Goal: Transaction & Acquisition: Book appointment/travel/reservation

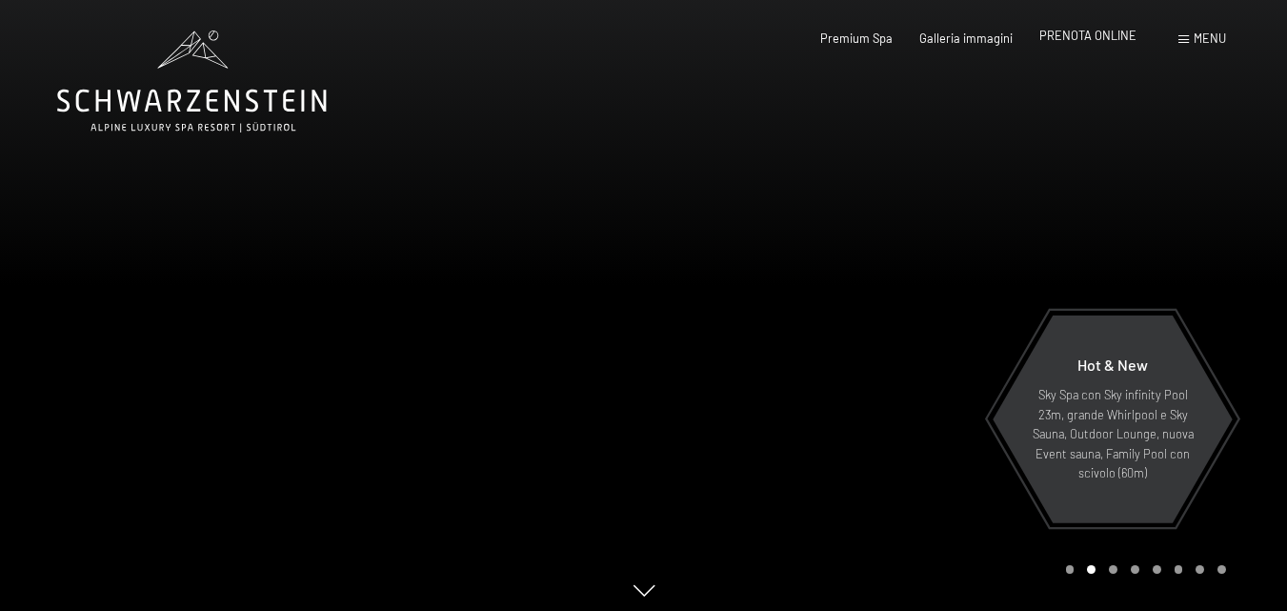
click at [1085, 39] on span "PRENOTA ONLINE" at bounding box center [1087, 35] width 97 height 15
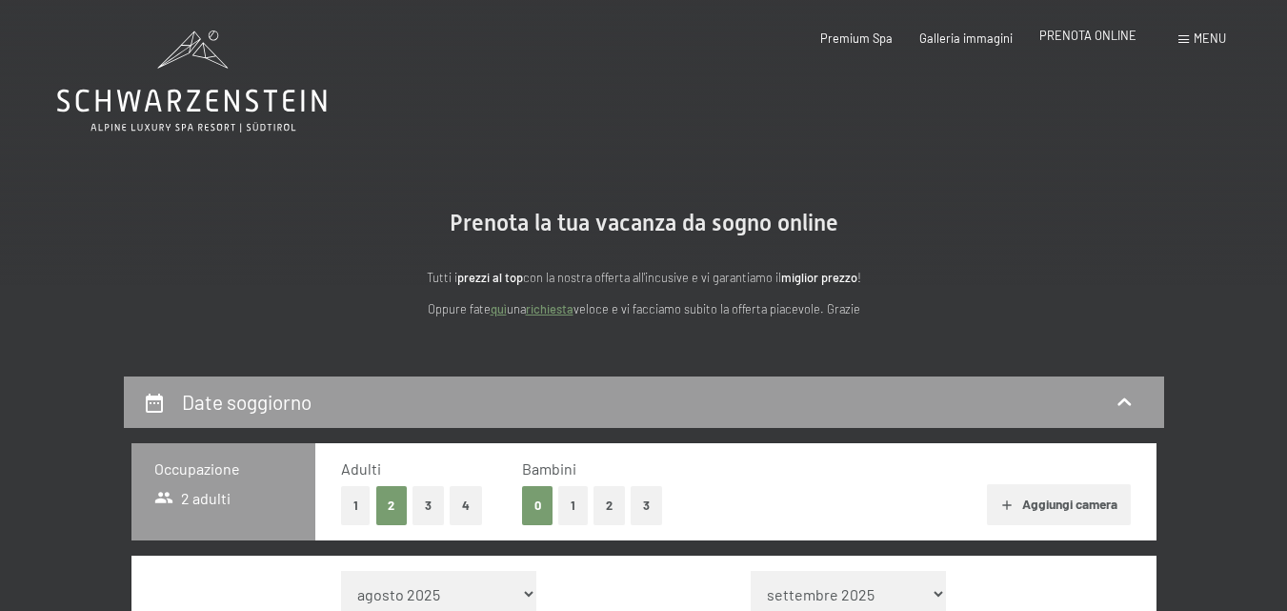
click at [1078, 35] on span "PRENOTA ONLINE" at bounding box center [1087, 35] width 97 height 15
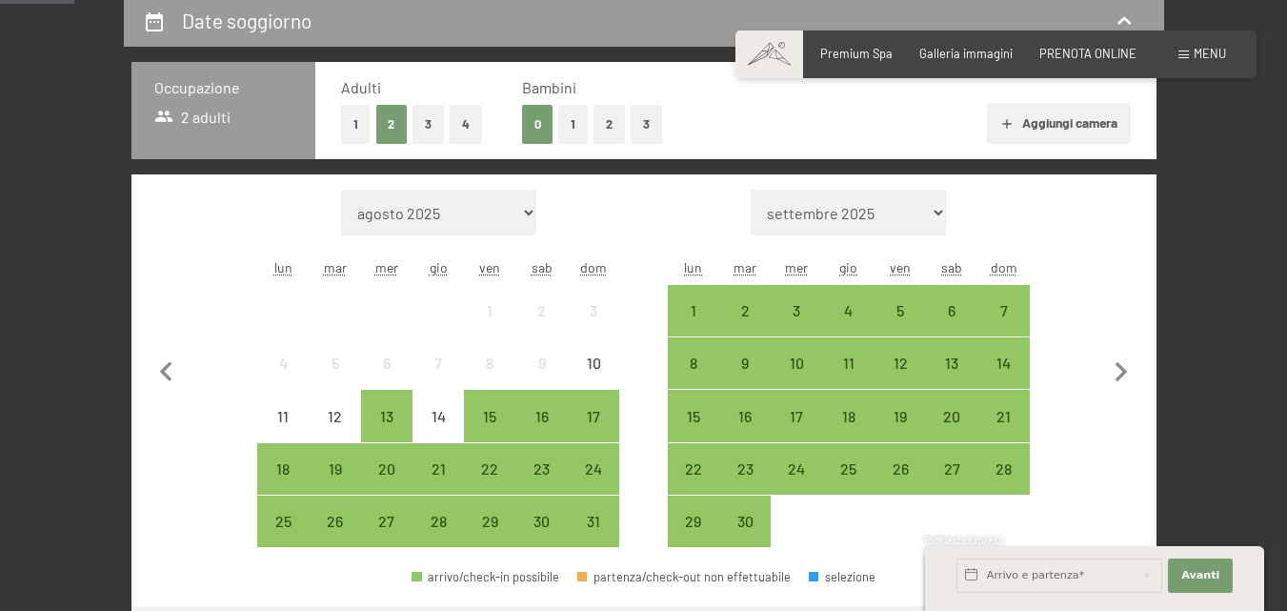
click at [505, 215] on select "agosto 2025 settembre 2025 ottobre 2025 novembre 2025 dicembre 2025 gennaio 202…" at bounding box center [438, 213] width 195 height 46
select select "2026-01-01"
select select "2026-02-01"
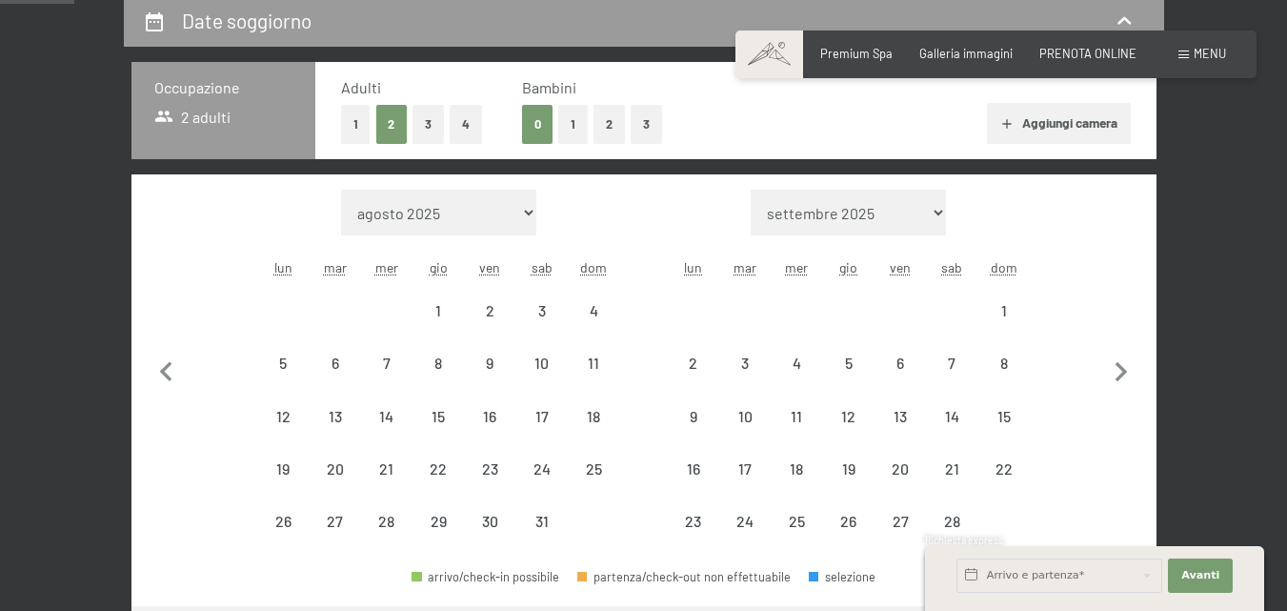
select select "2026-01-01"
select select "2026-02-01"
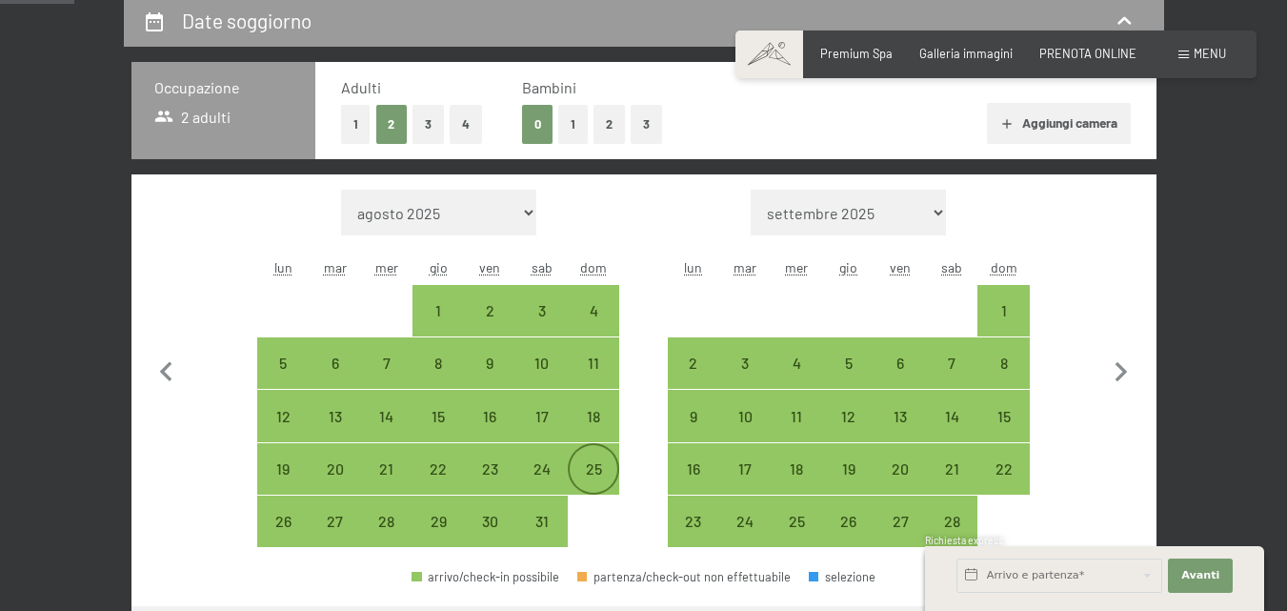
click at [592, 471] on div "25" at bounding box center [594, 485] width 48 height 48
select select "2026-01-01"
select select "2026-02-01"
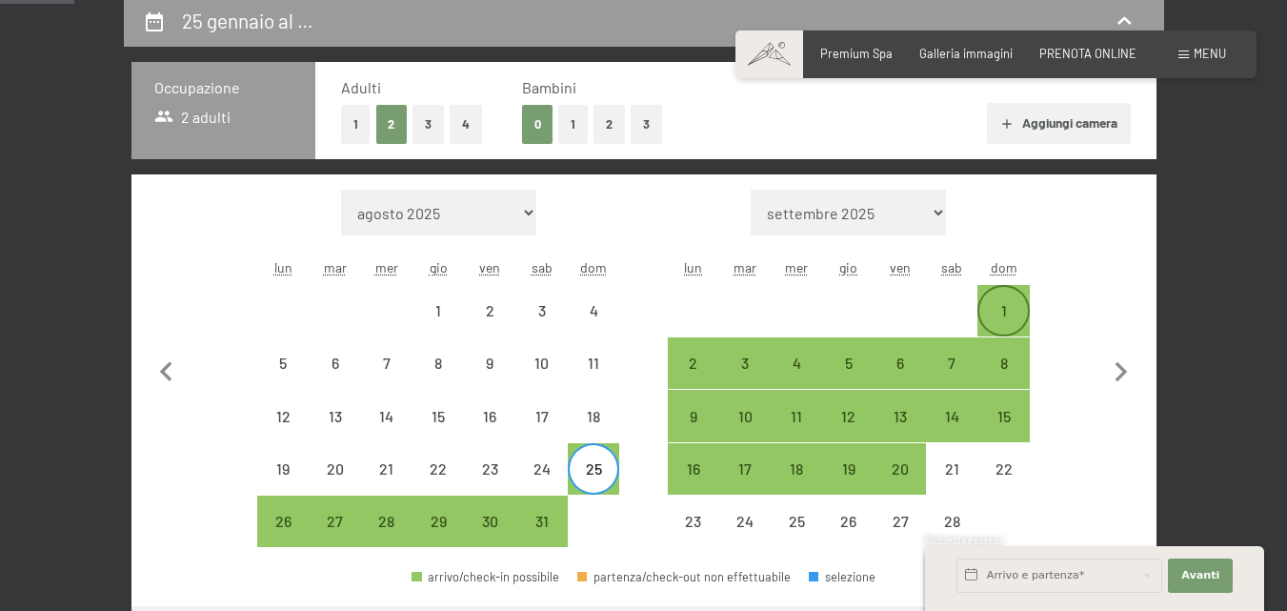
click at [1013, 309] on div "1" at bounding box center [1003, 327] width 48 height 48
select select "2026-01-01"
select select "2026-02-01"
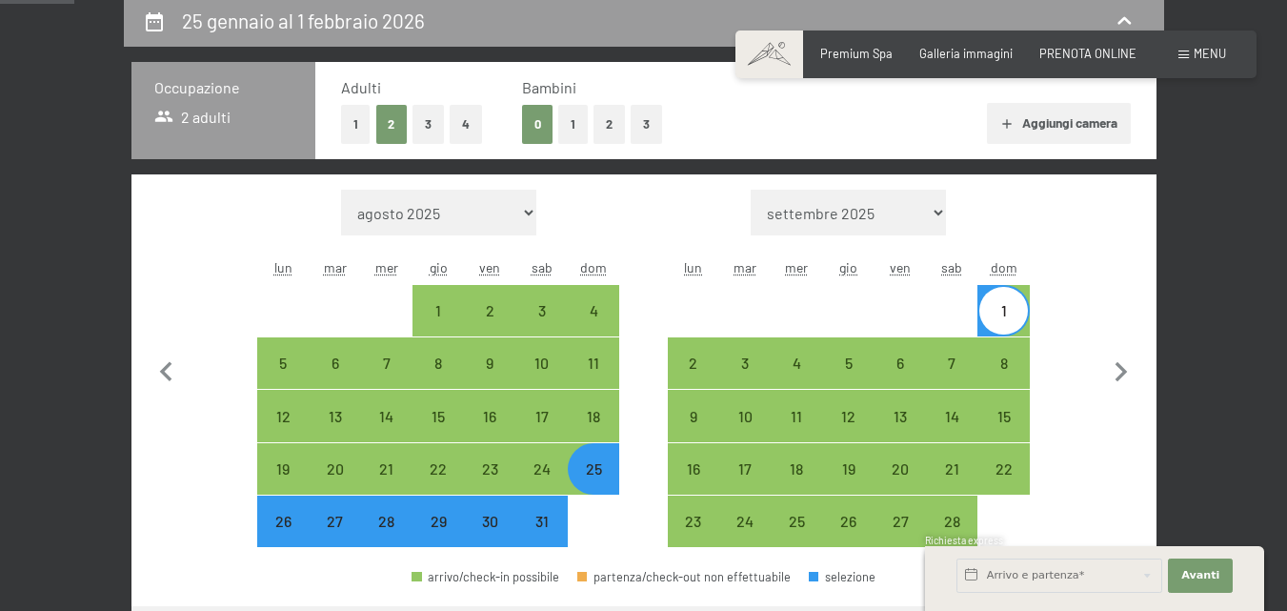
click at [570, 122] on button "1" at bounding box center [573, 124] width 30 height 39
select select "2026-01-01"
select select "2026-02-01"
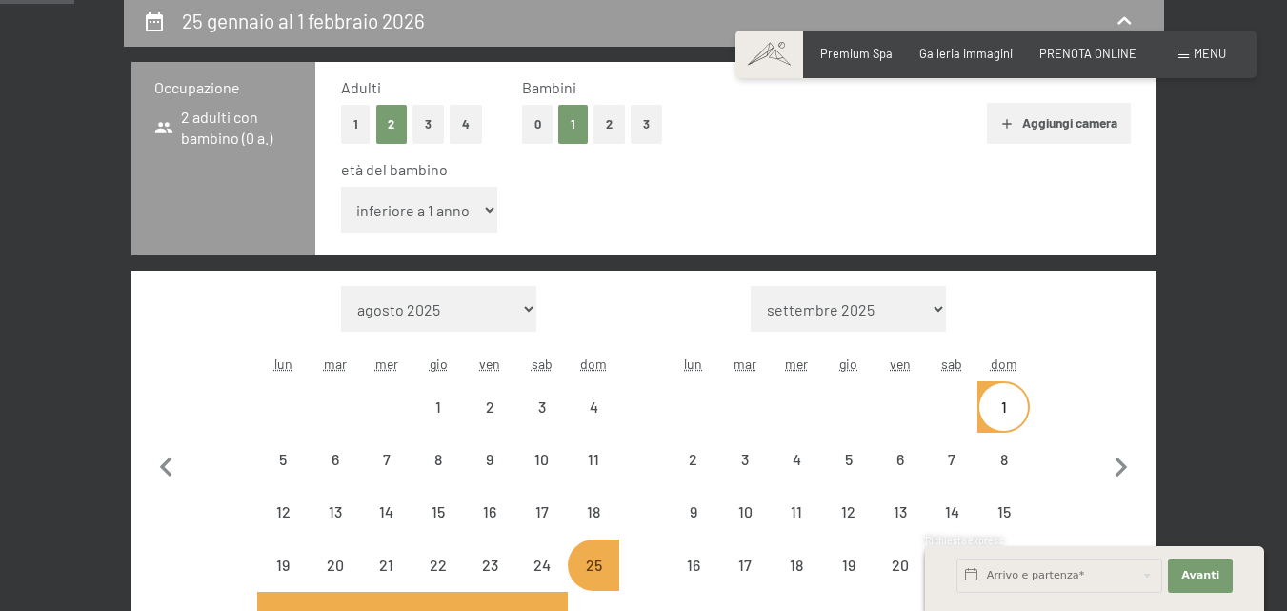
drag, startPoint x: 476, startPoint y: 202, endPoint x: 476, endPoint y: 214, distance: 12.4
click at [476, 202] on select "inferiore a 1 anno 1 anno 2 anni 3 anni 4 anni 5 anni 6 anni 7 anni 8 anni 9 an…" at bounding box center [419, 210] width 157 height 46
select select "2026-01-01"
select select "2026-02-01"
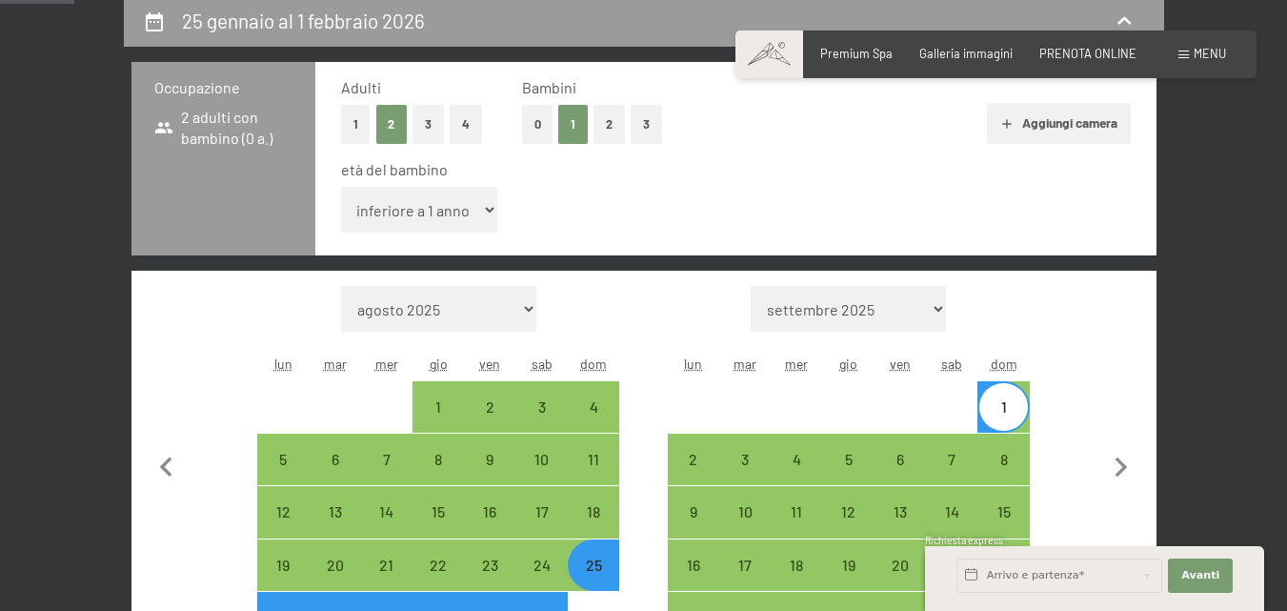
select select "11"
click at [341, 187] on select "inferiore a 1 anno 1 anno 2 anni 3 anni 4 anni 5 anni 6 anni 7 anni 8 anni 9 an…" at bounding box center [419, 210] width 157 height 46
select select "2026-01-01"
select select "2026-02-01"
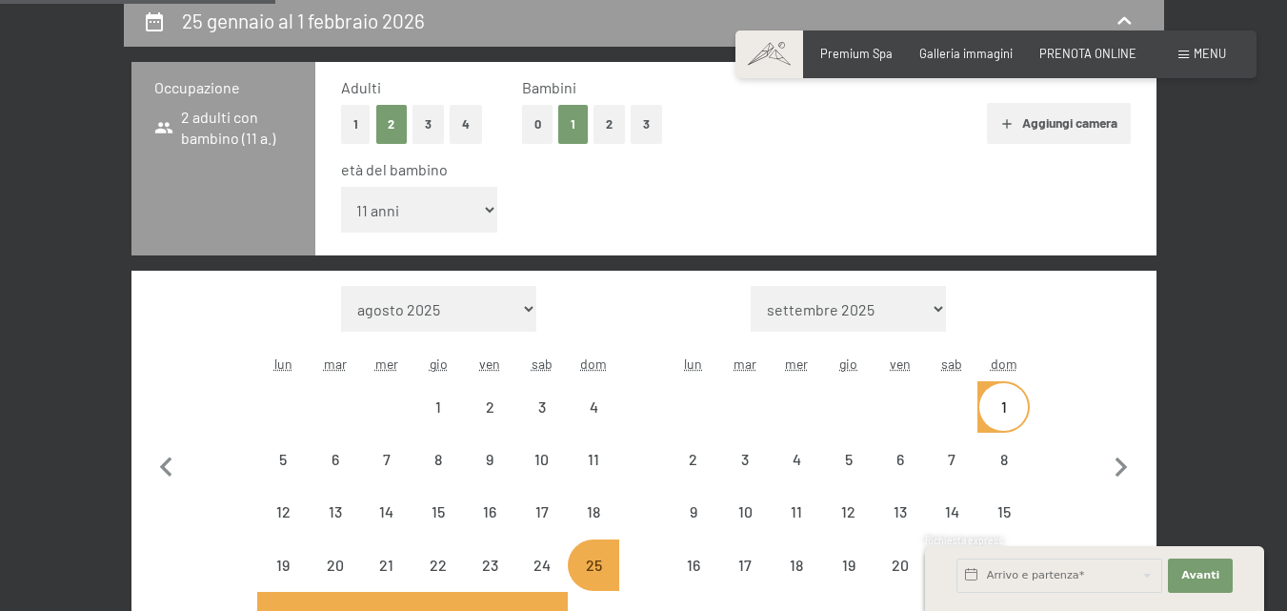
scroll to position [857, 0]
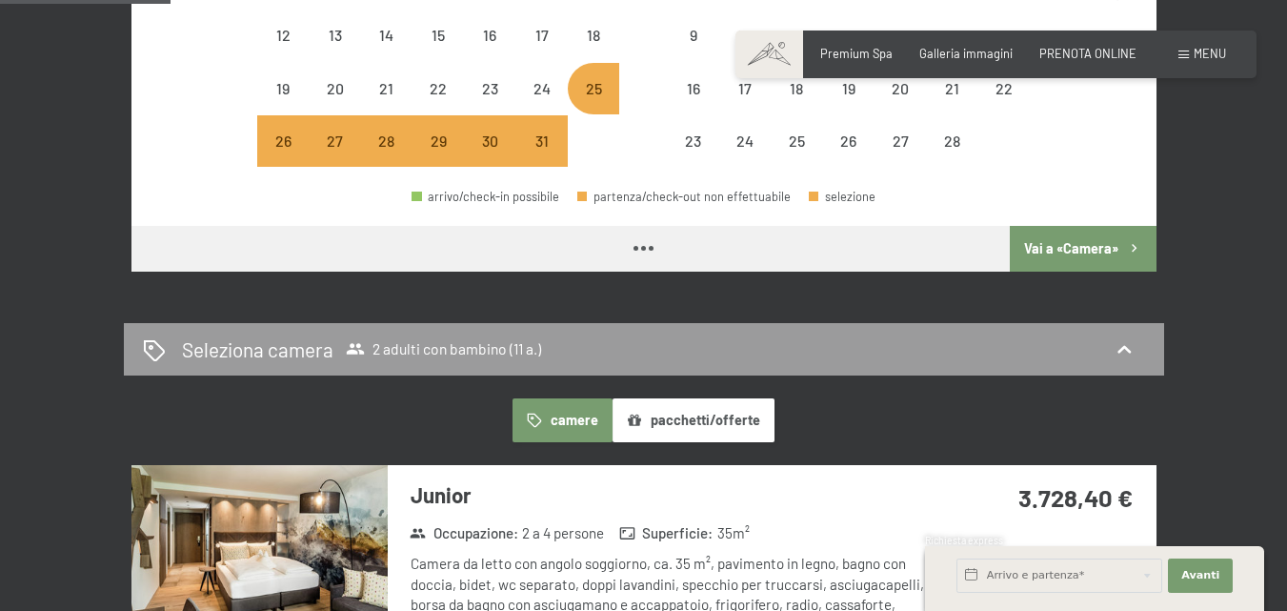
select select "2026-01-01"
select select "2026-02-01"
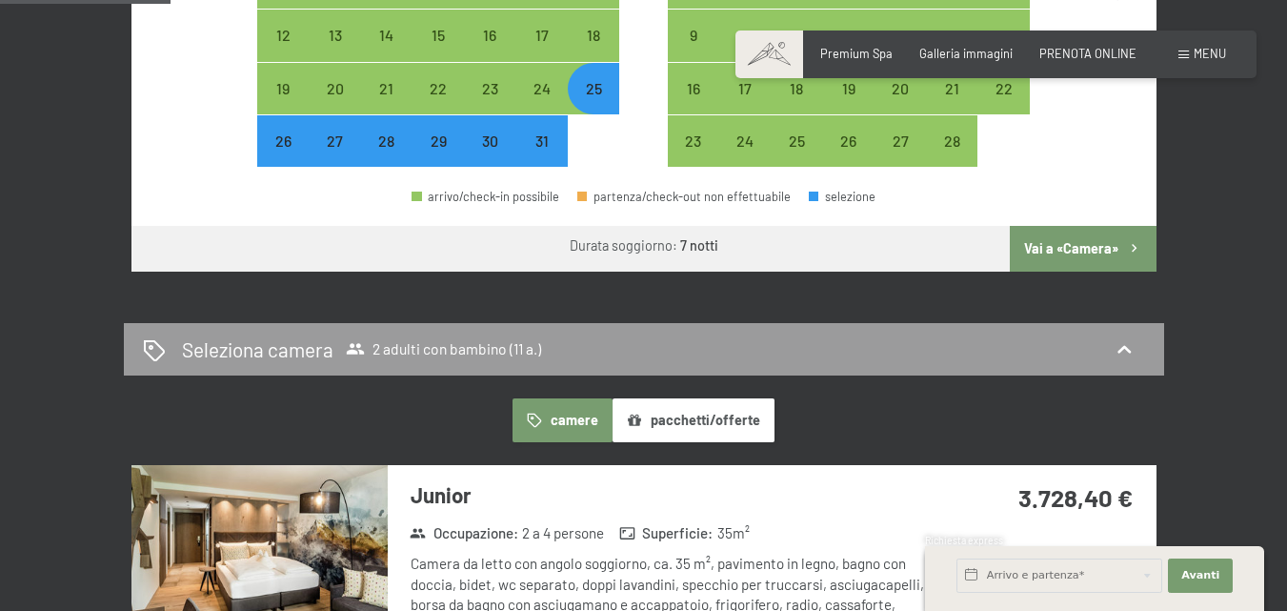
click at [1095, 251] on button "Vai a «Camera»" at bounding box center [1083, 249] width 146 height 46
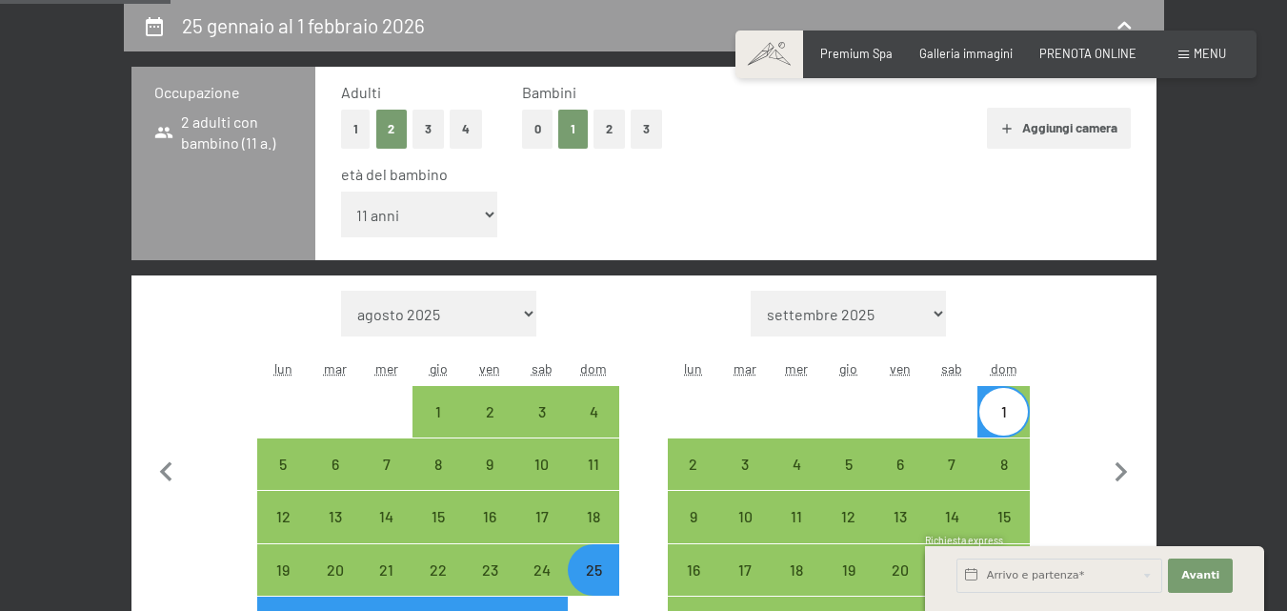
select select "2026-01-01"
select select "2026-02-01"
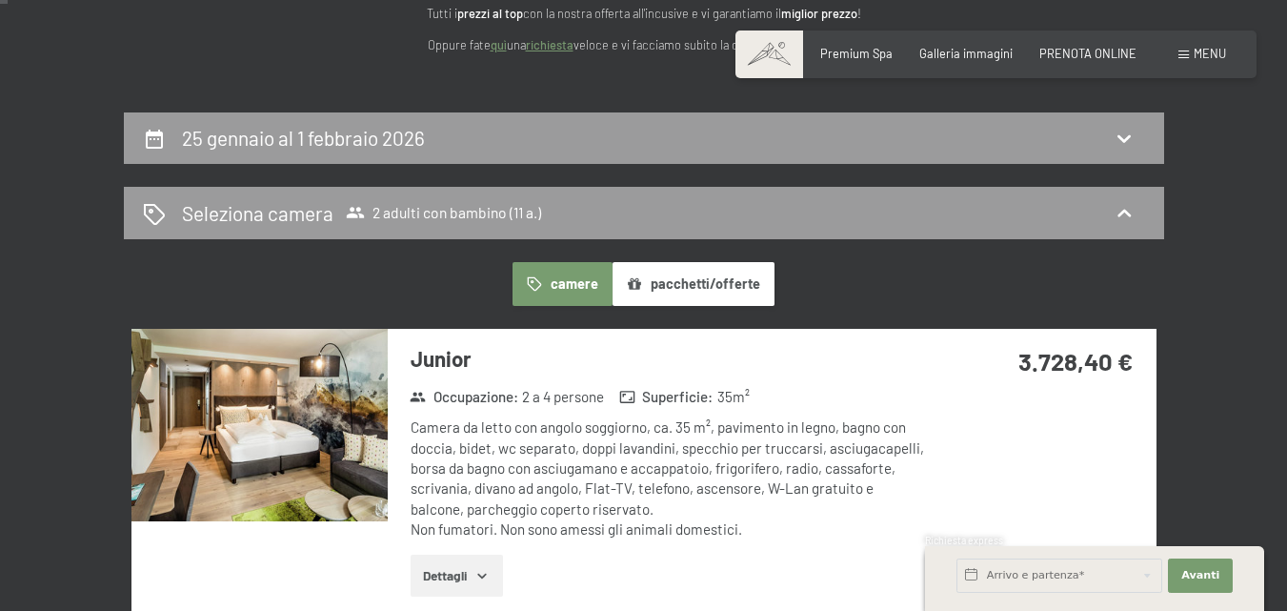
scroll to position [0, 0]
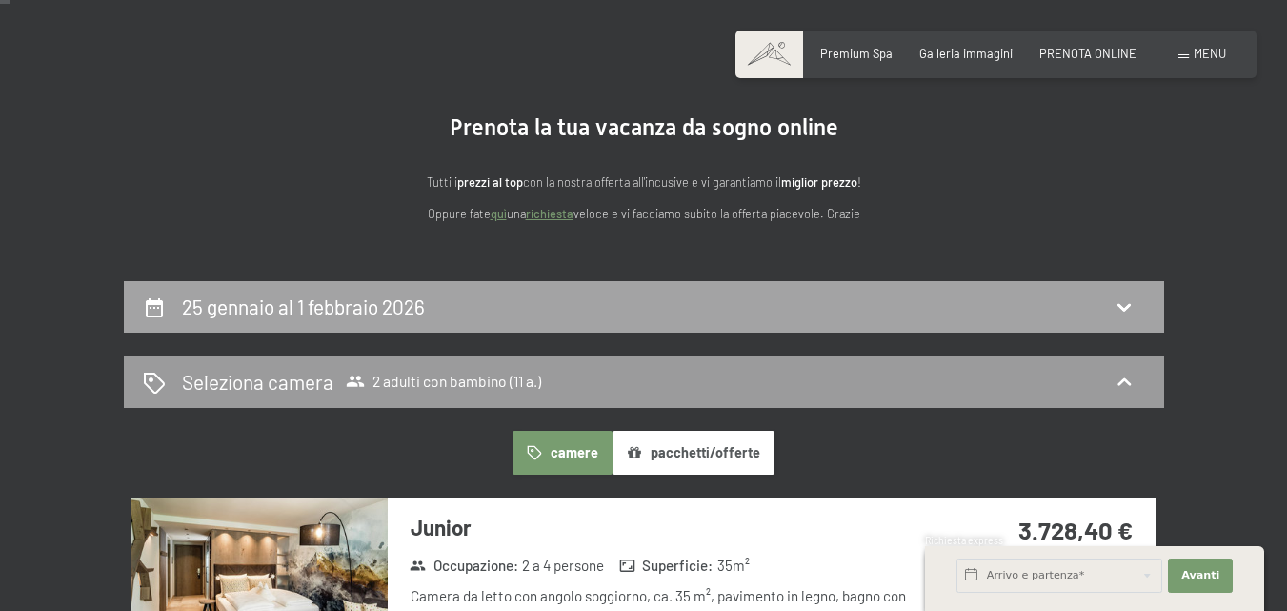
click at [600, 310] on div "25 gennaio al 1 febbraio 2026" at bounding box center [644, 306] width 1002 height 28
select select "11"
select select "2026-01-01"
select select "2026-02-01"
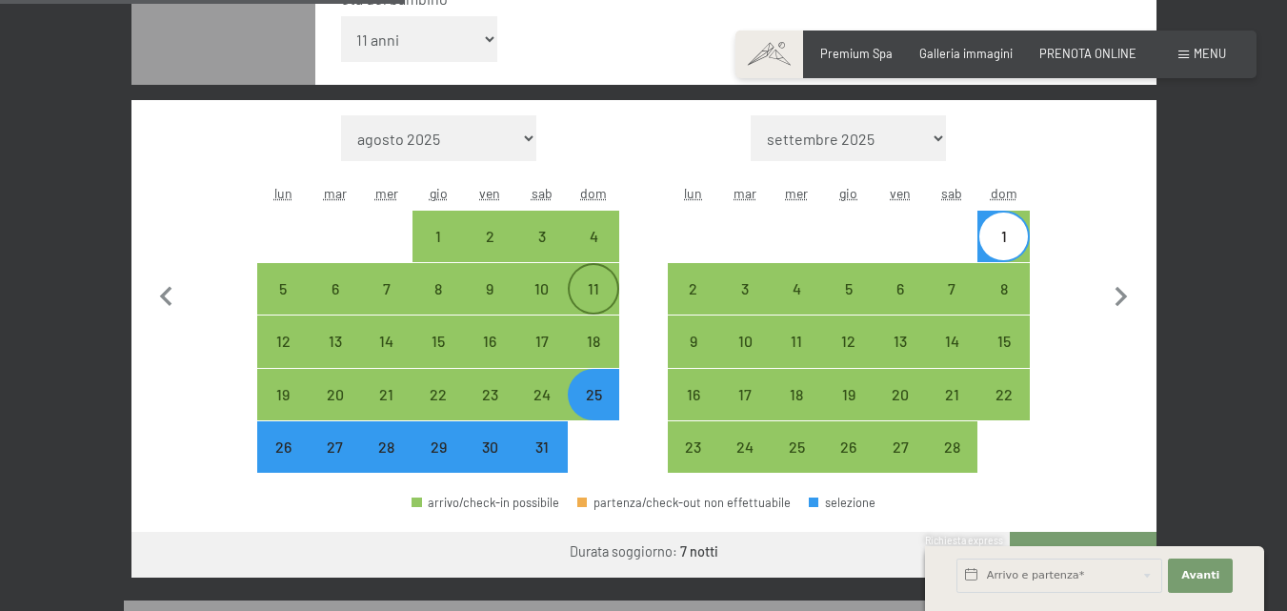
scroll to position [567, 0]
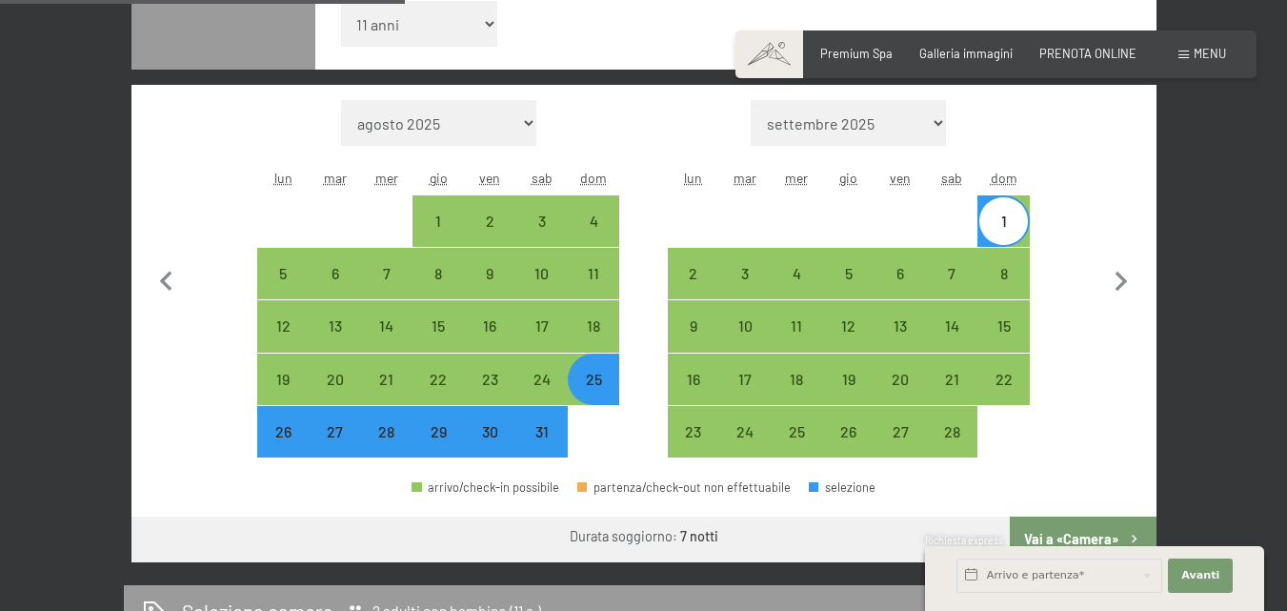
click at [998, 229] on div "1" at bounding box center [1003, 237] width 48 height 48
select select "2026-01-01"
select select "2026-02-01"
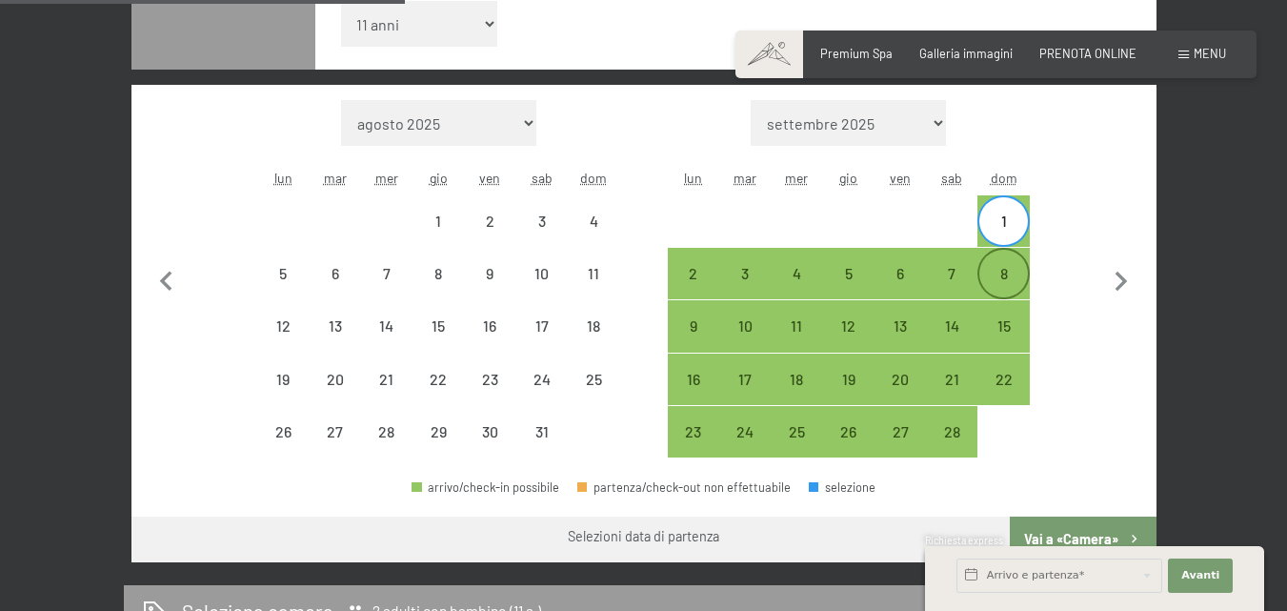
click at [1004, 274] on div "8" at bounding box center [1003, 290] width 48 height 48
select select "2026-01-01"
select select "2026-02-01"
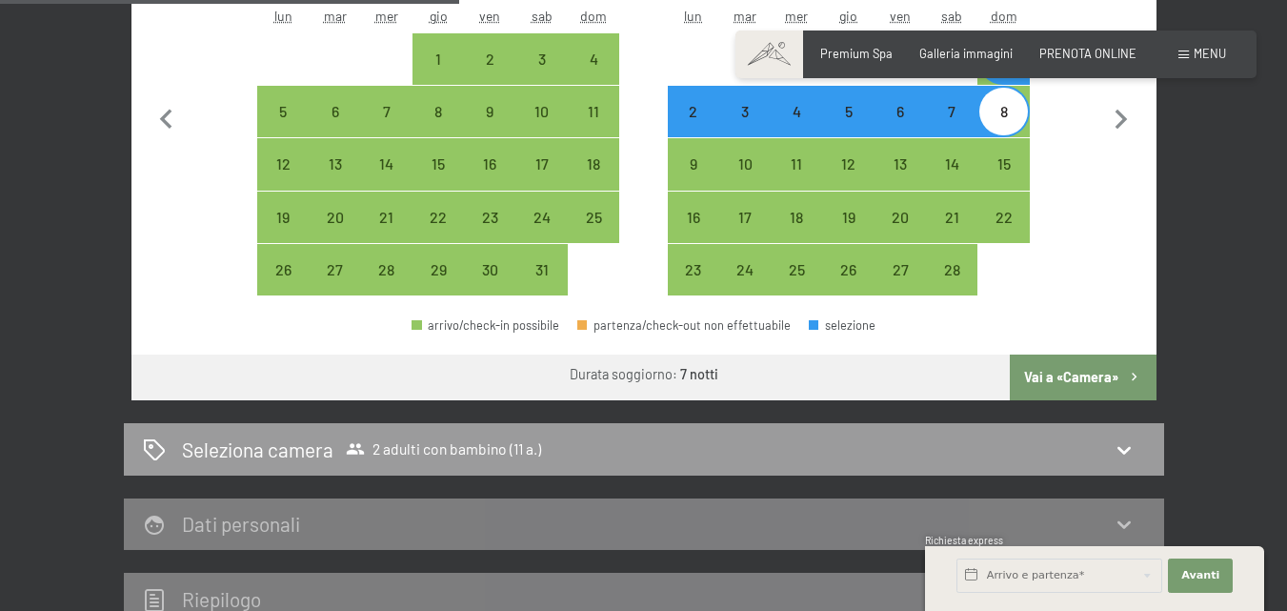
scroll to position [852, 0]
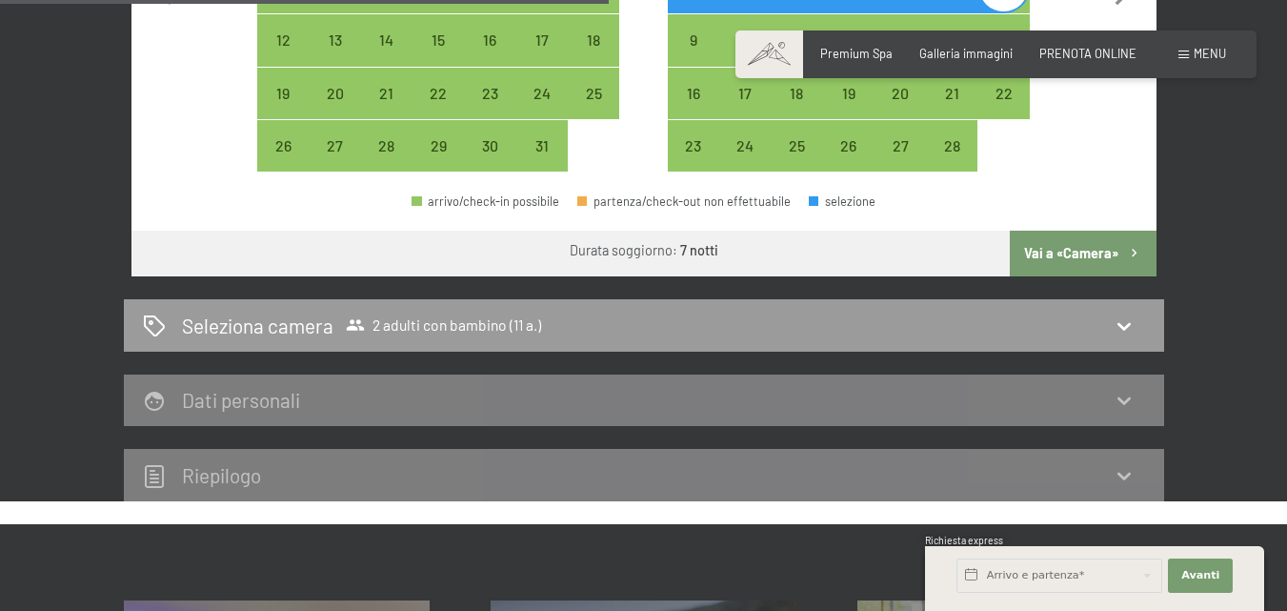
click at [1103, 253] on button "Vai a «Camera»" at bounding box center [1083, 253] width 146 height 46
select select "2026-01-01"
select select "2026-02-01"
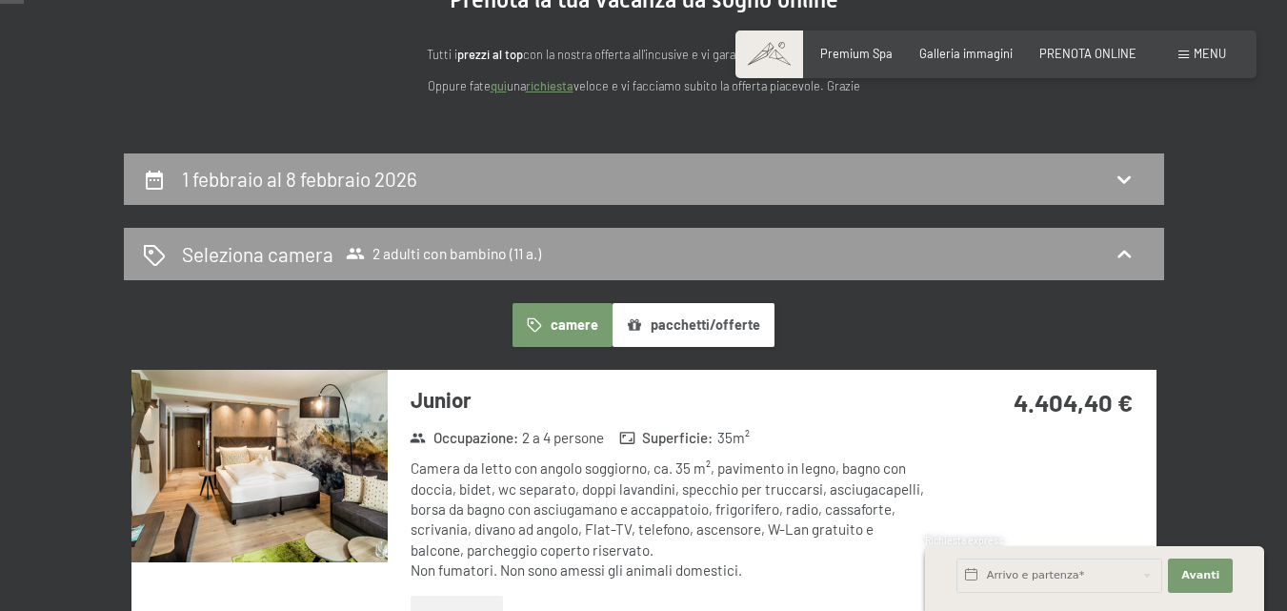
scroll to position [0, 0]
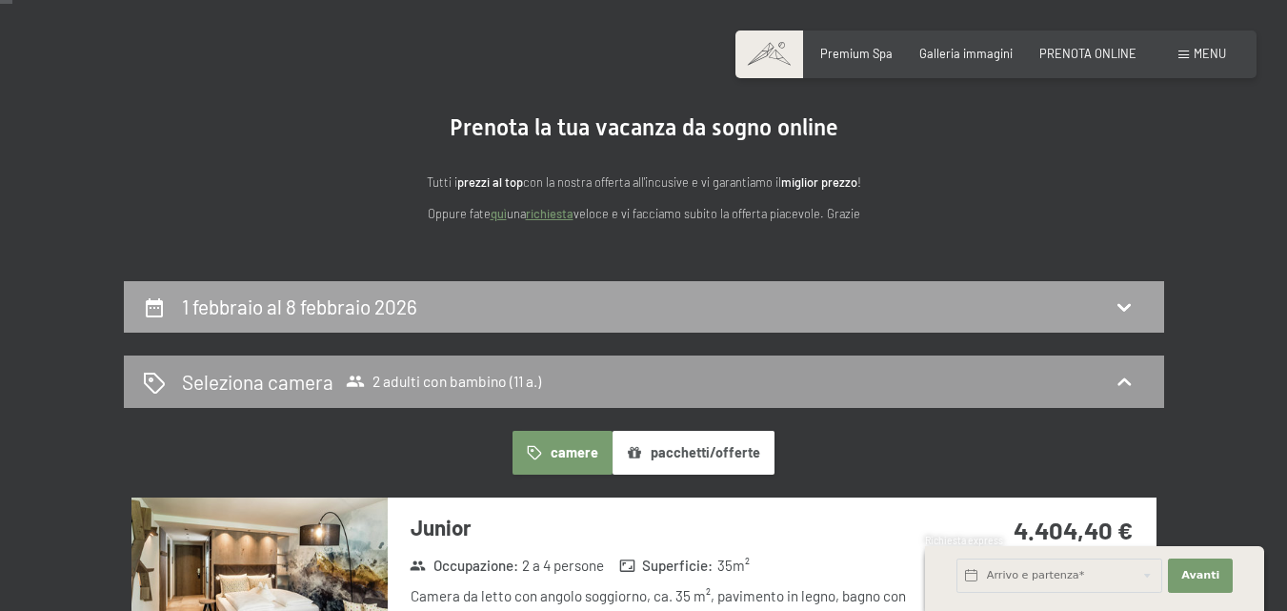
click at [652, 286] on div "1 febbraio al 8 febbraio 2026" at bounding box center [644, 307] width 1040 height 52
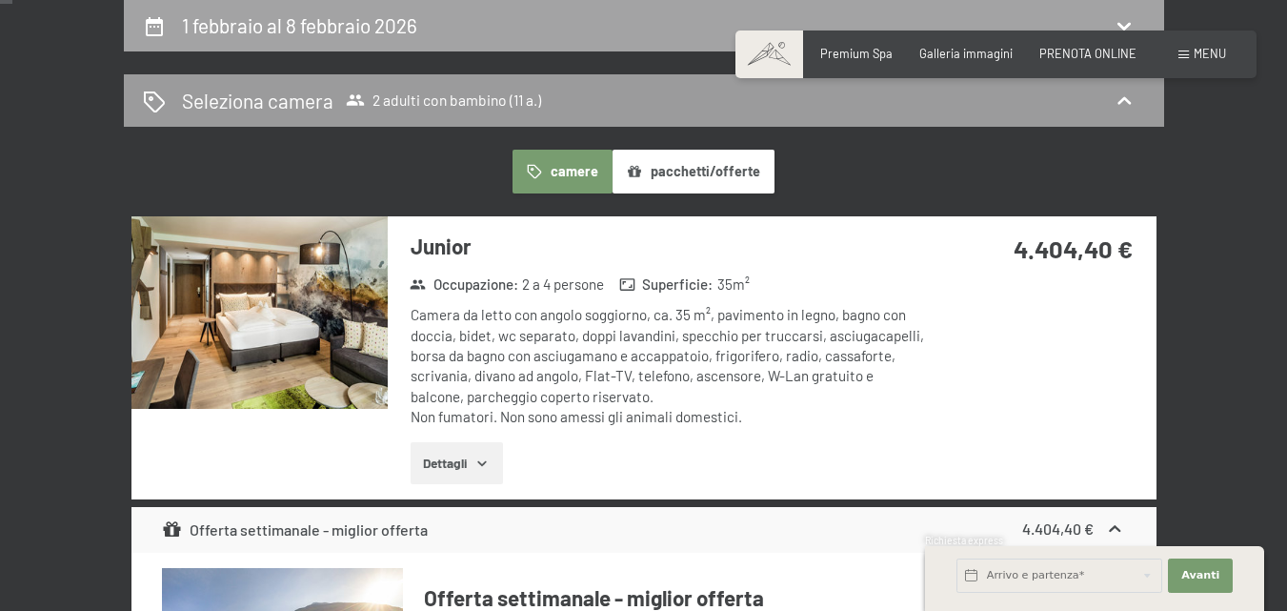
select select "11"
select select "2026-01-01"
select select "2026-02-01"
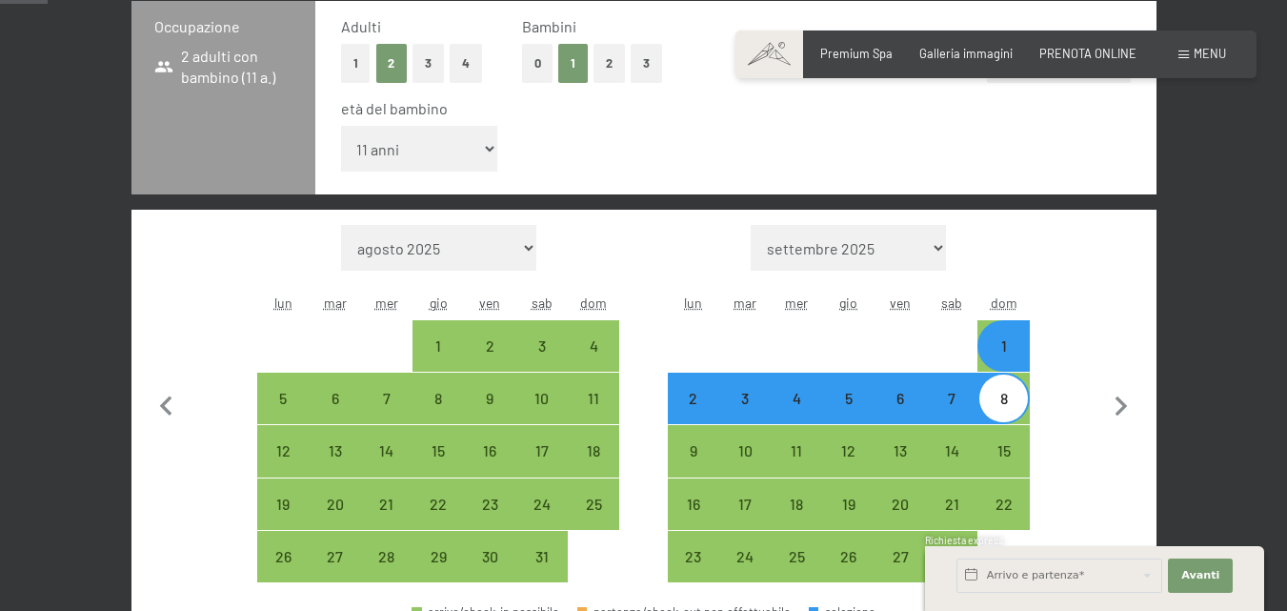
scroll to position [471, 0]
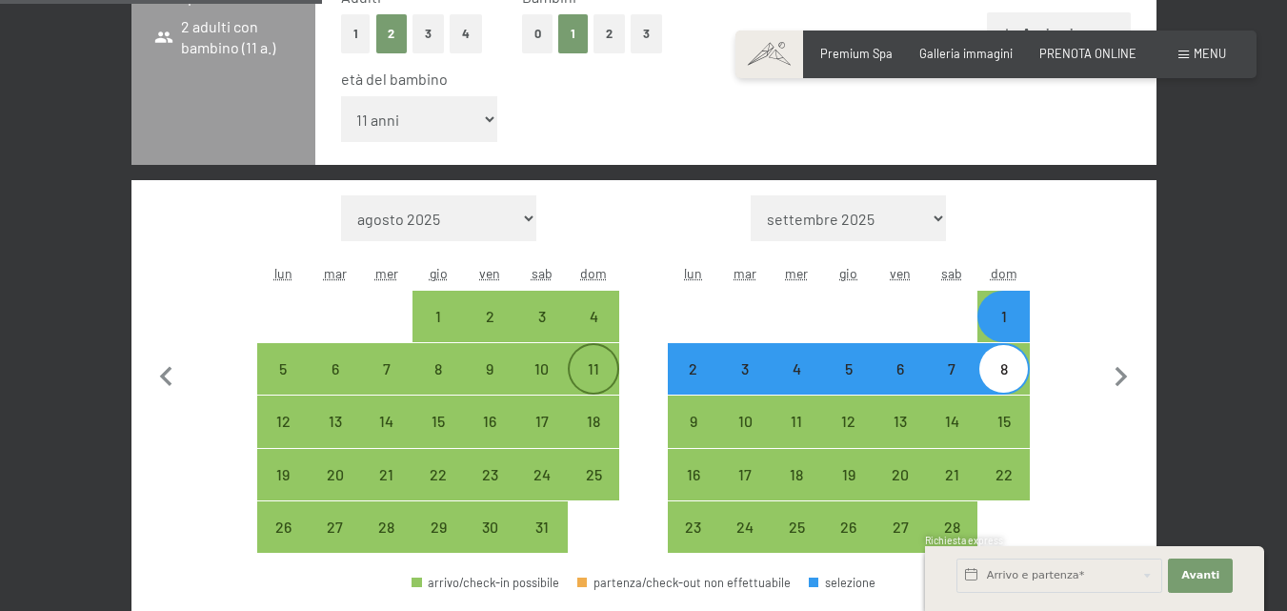
click at [603, 367] on div "11" at bounding box center [594, 385] width 48 height 48
select select "2026-01-01"
select select "2026-02-01"
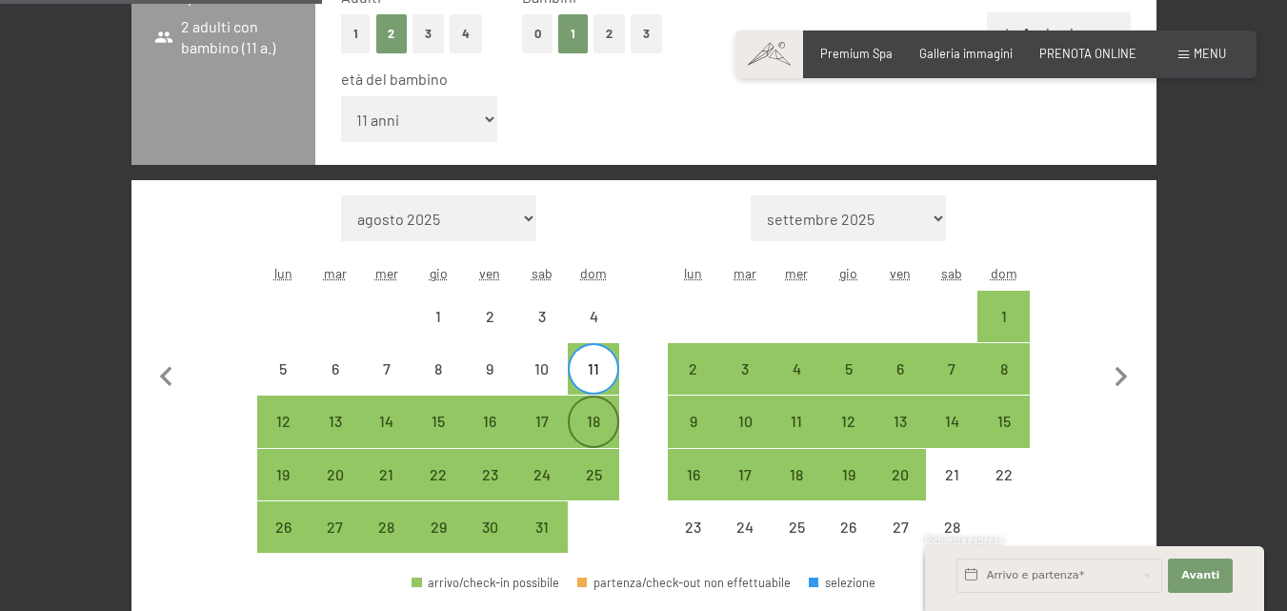
click at [594, 432] on div "18" at bounding box center [594, 437] width 48 height 48
select select "2026-01-01"
select select "2026-02-01"
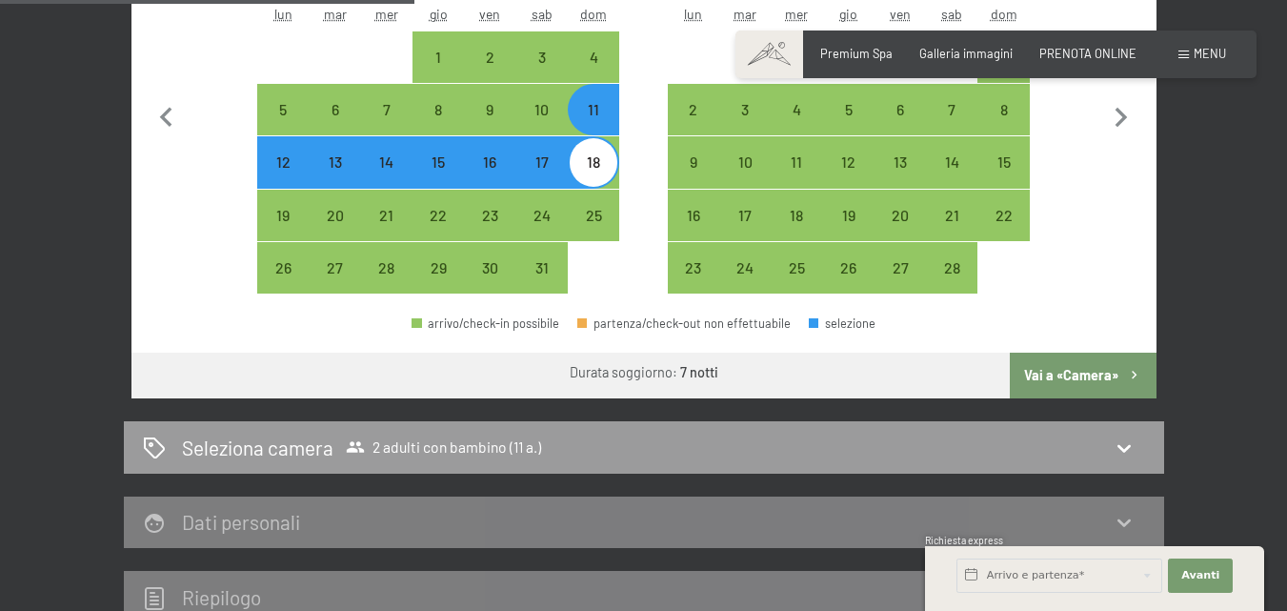
scroll to position [757, 0]
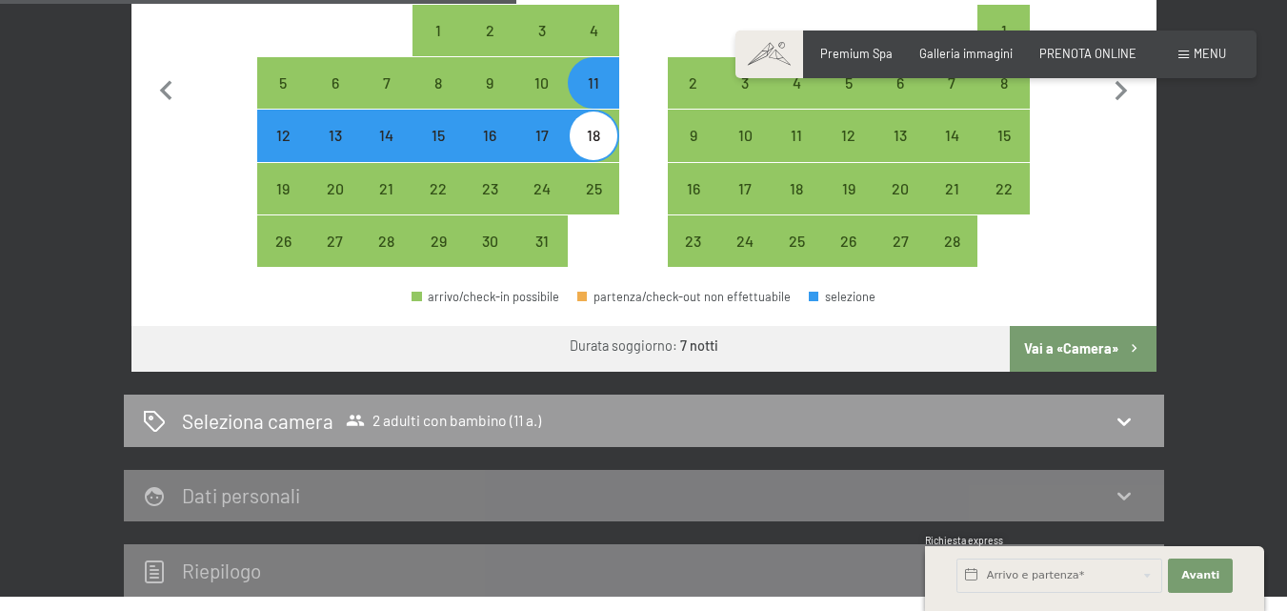
click at [1047, 351] on button "Vai a «Camera»" at bounding box center [1083, 349] width 146 height 46
select select "2026-01-01"
select select "2026-02-01"
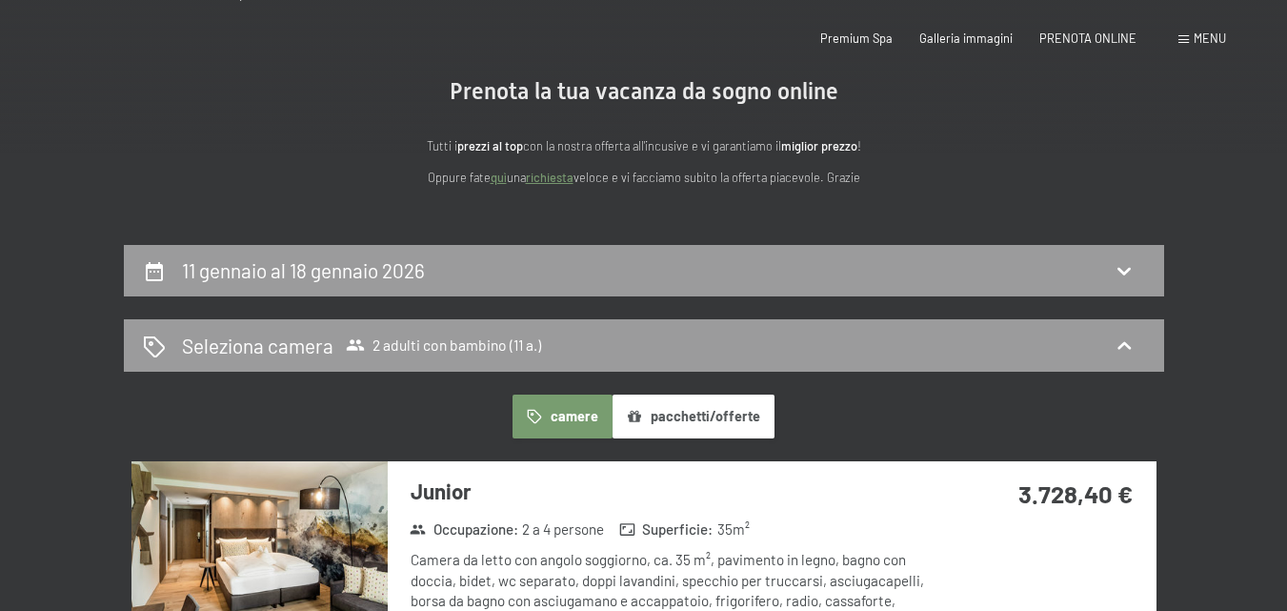
scroll to position [0, 0]
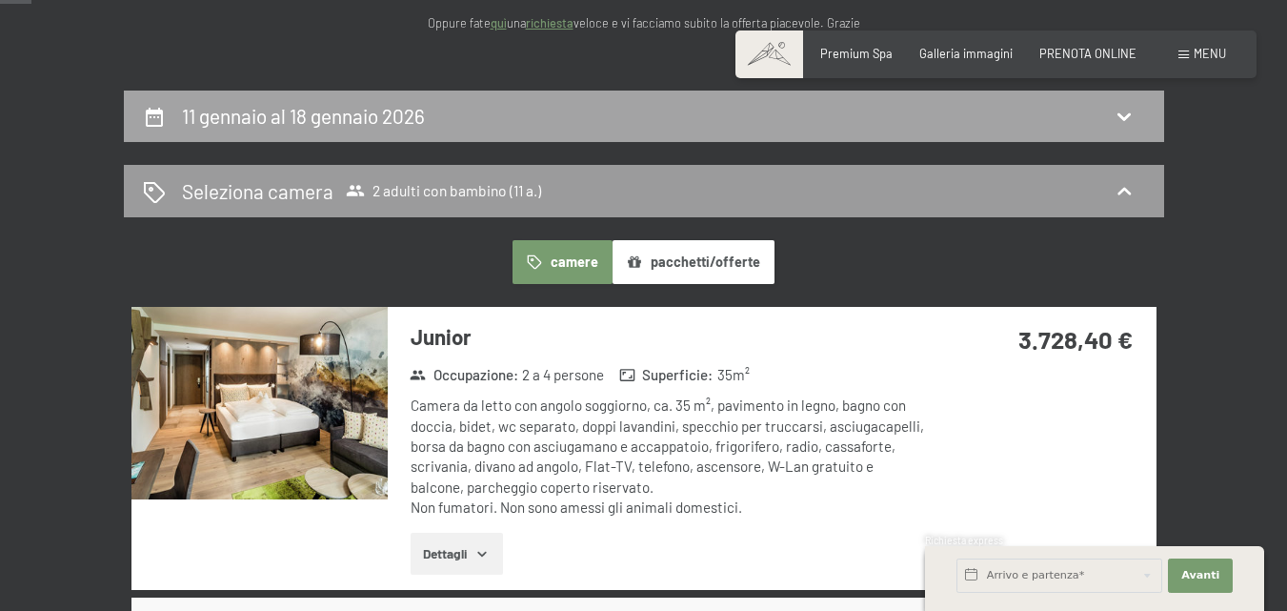
click at [579, 135] on div "11 gennaio al 18 gennaio 2026" at bounding box center [644, 116] width 1040 height 52
select select "11"
select select "2026-01-01"
select select "2026-02-01"
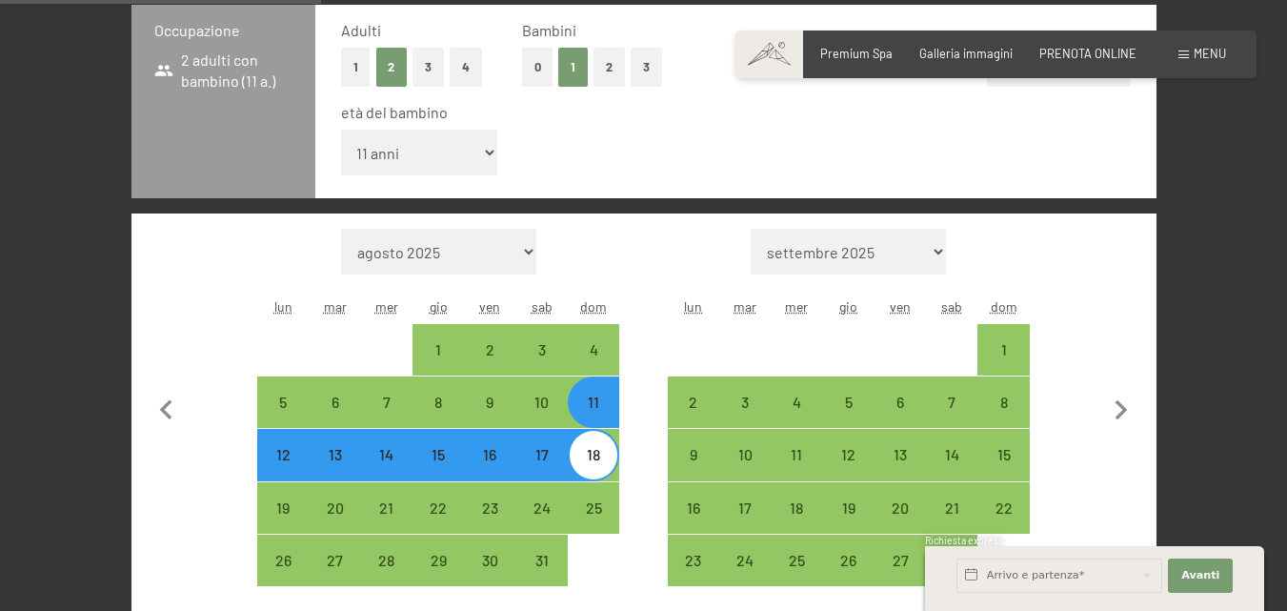
scroll to position [471, 0]
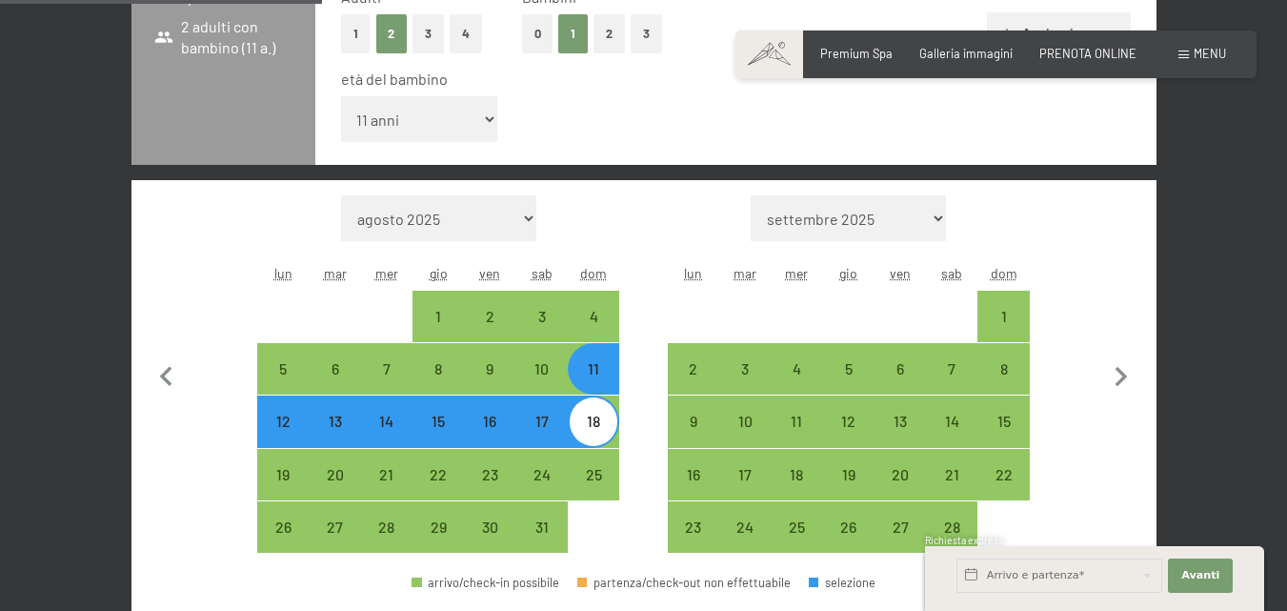
click at [491, 212] on select "agosto 2025 settembre 2025 ottobre 2025 novembre 2025 dicembre 2025 gennaio 202…" at bounding box center [438, 218] width 195 height 46
select select "2025-12-01"
select select "2026-01-01"
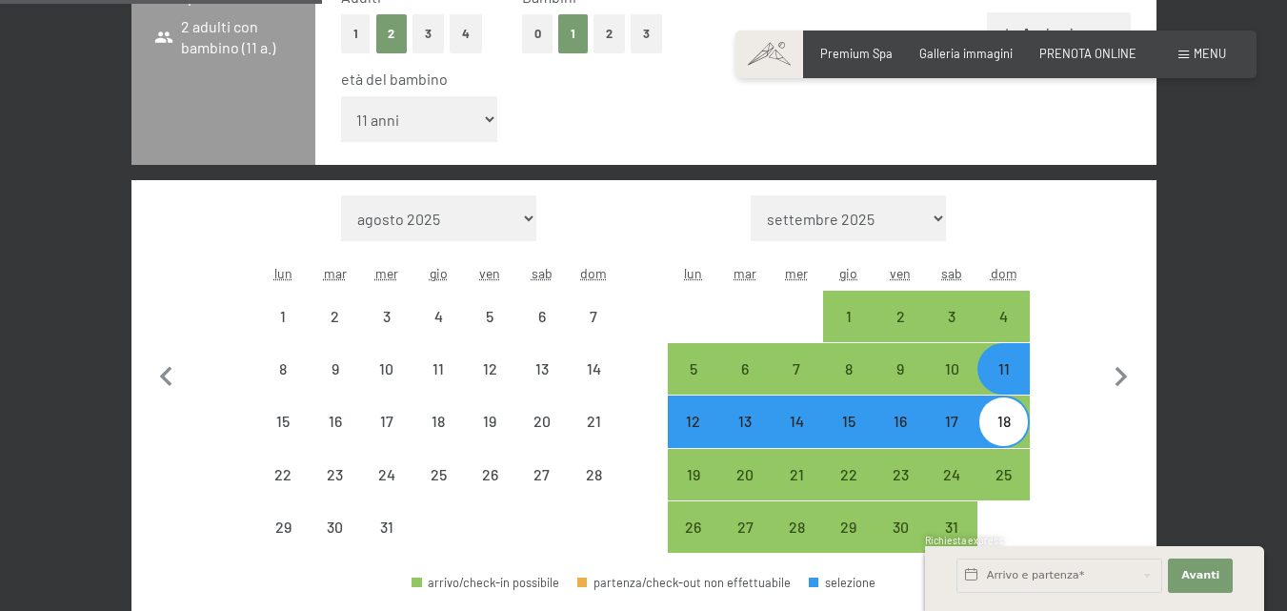
select select "2025-12-01"
select select "2026-01-01"
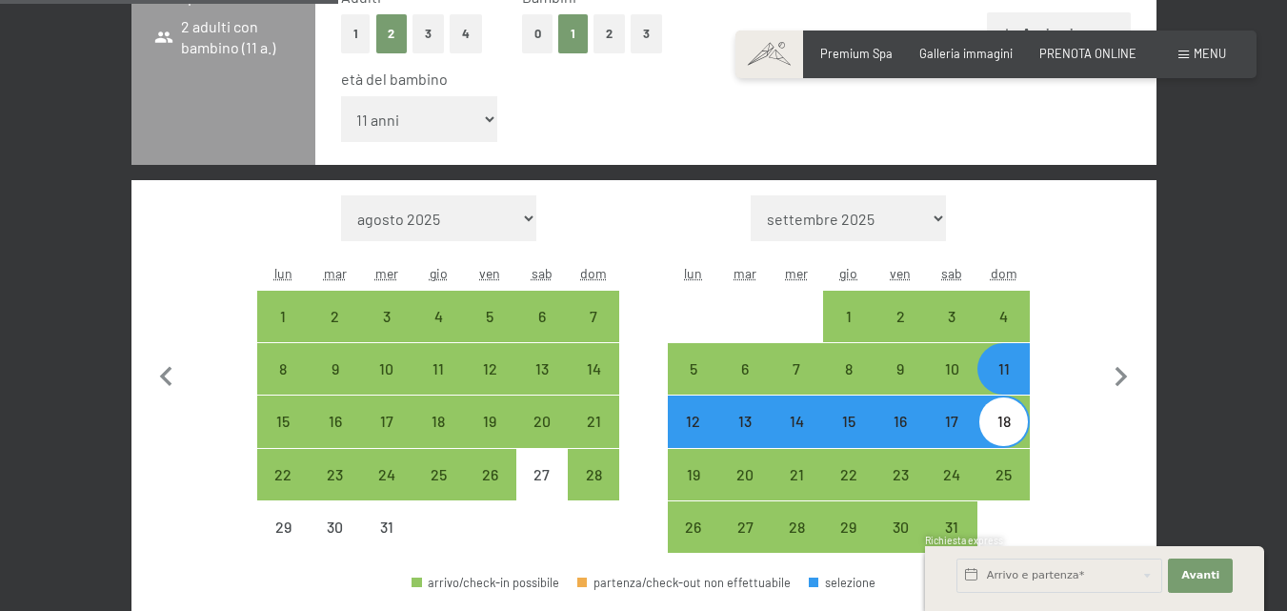
scroll to position [567, 0]
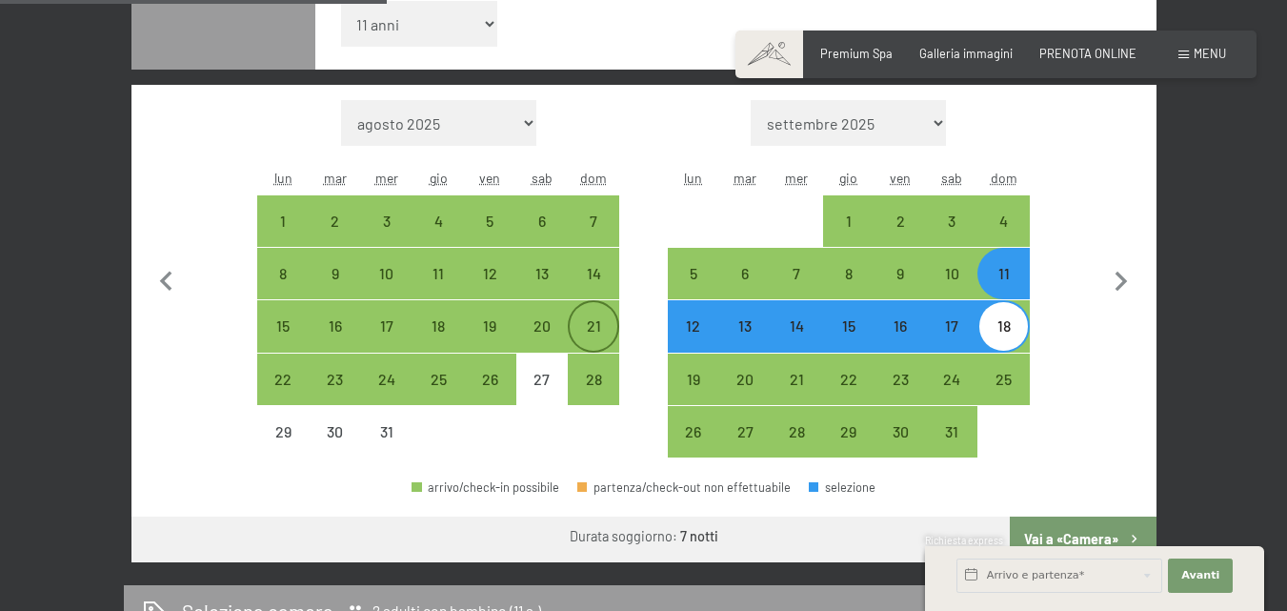
click at [593, 335] on div "21" at bounding box center [594, 342] width 48 height 48
select select "2025-12-01"
select select "2026-01-01"
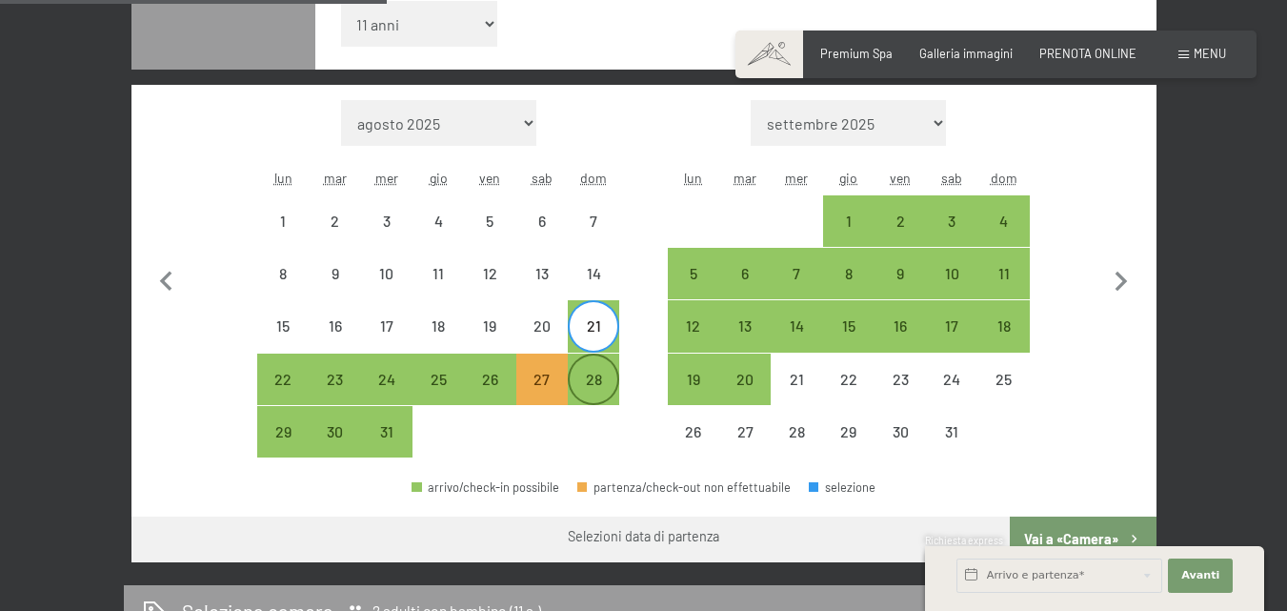
click at [593, 383] on div "28" at bounding box center [594, 395] width 48 height 48
select select "2025-12-01"
select select "2026-01-01"
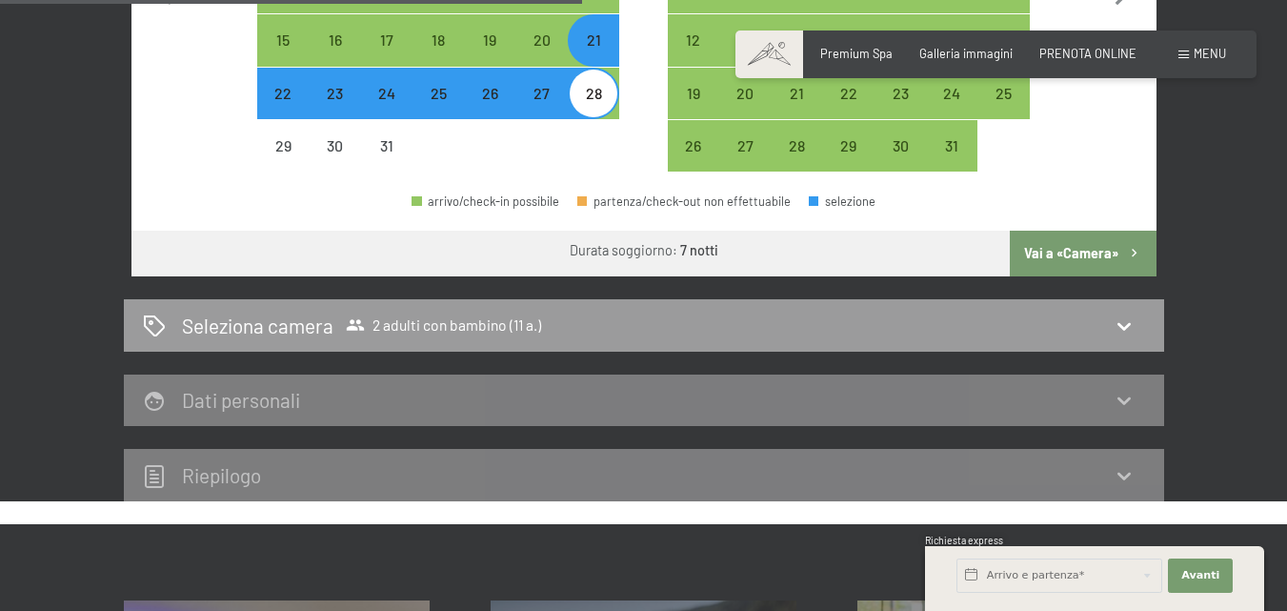
click at [1088, 264] on button "Vai a «Camera»" at bounding box center [1083, 253] width 146 height 46
select select "2025-12-01"
select select "2026-01-01"
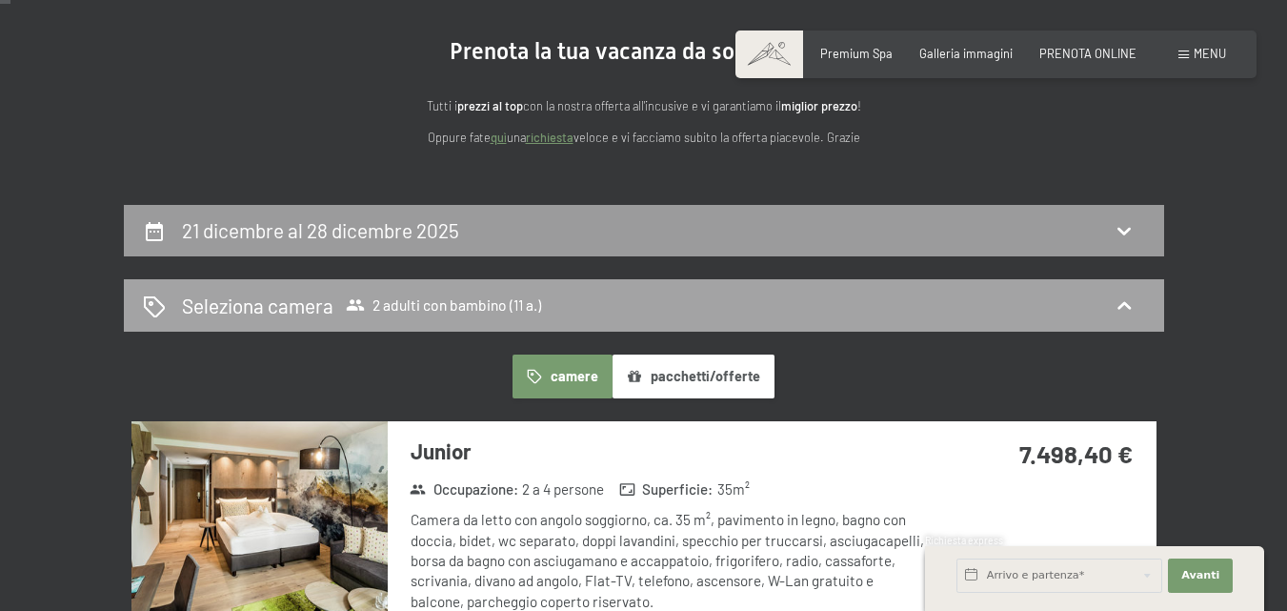
scroll to position [190, 0]
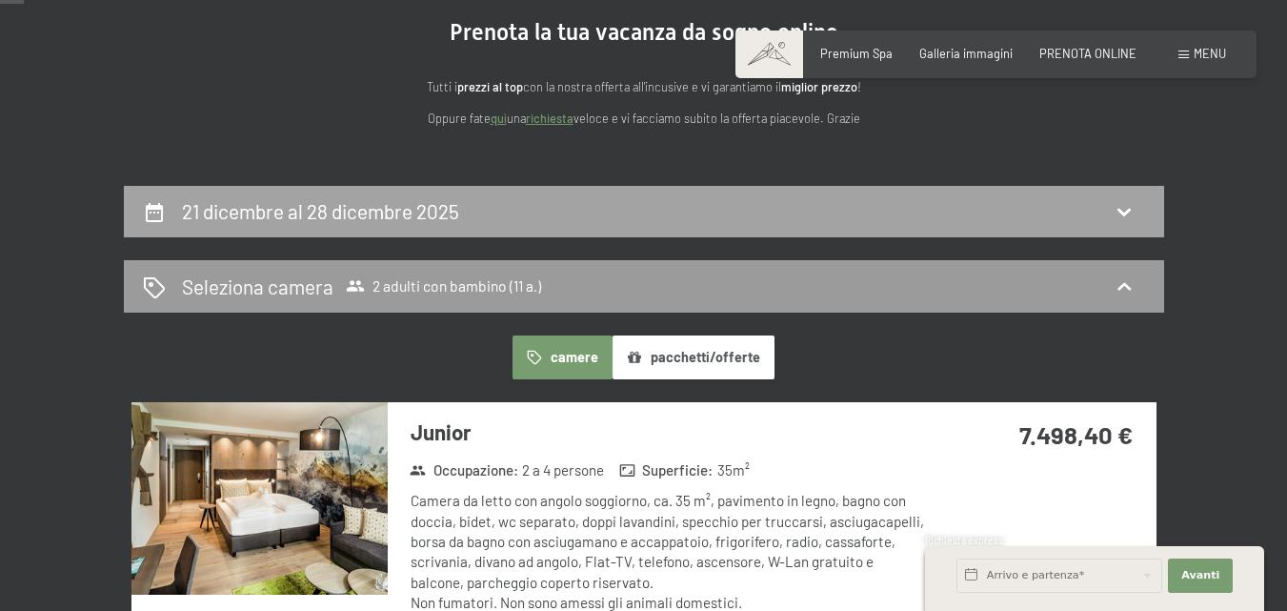
click at [527, 224] on div "21 dicembre al 28 dicembre 2025" at bounding box center [644, 211] width 1002 height 28
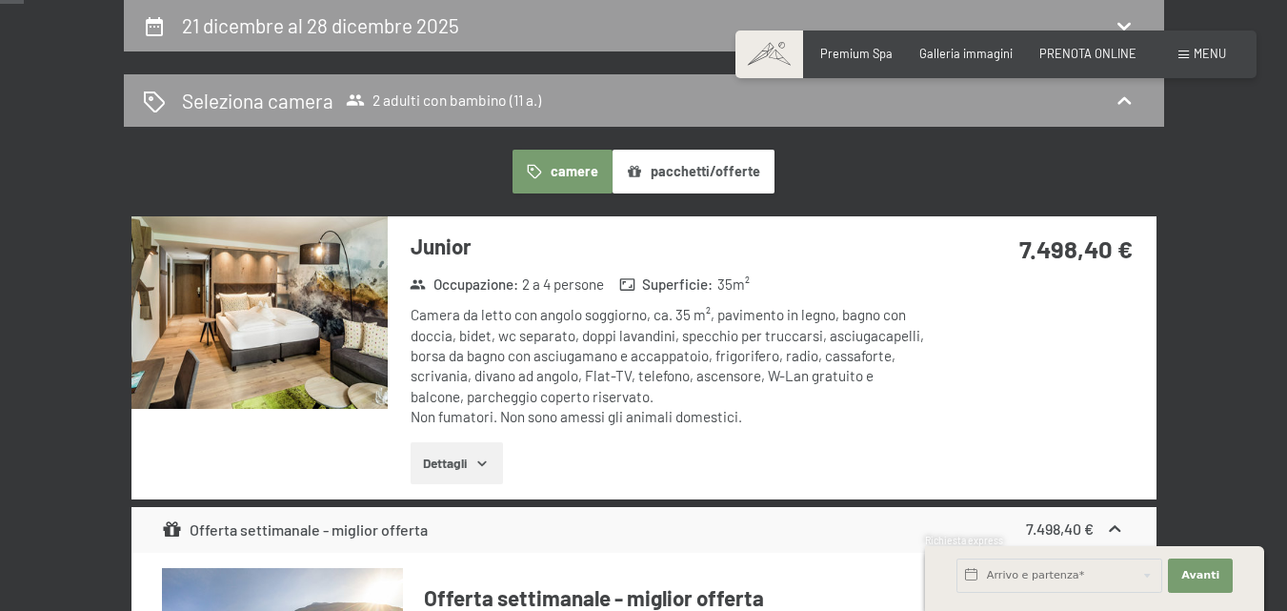
select select "11"
select select "2025-12-01"
select select "2026-01-01"
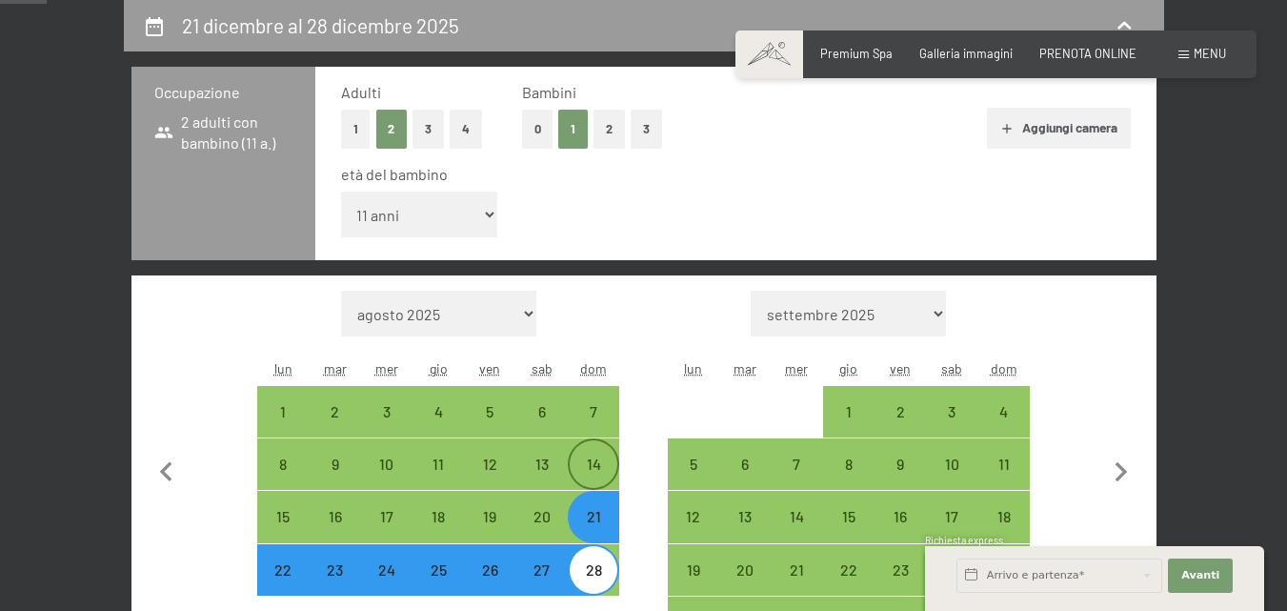
click at [594, 460] on div "14" at bounding box center [594, 480] width 48 height 48
select select "2025-12-01"
select select "2026-01-01"
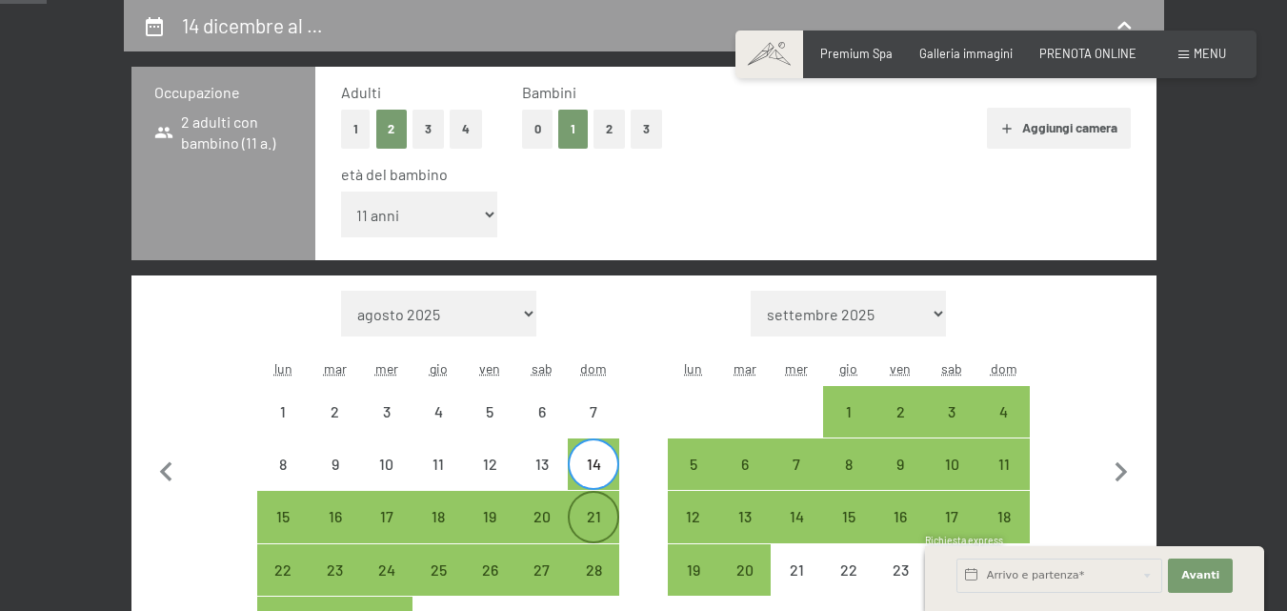
click at [591, 506] on div "21" at bounding box center [594, 516] width 48 height 48
select select "2025-12-01"
select select "2026-01-01"
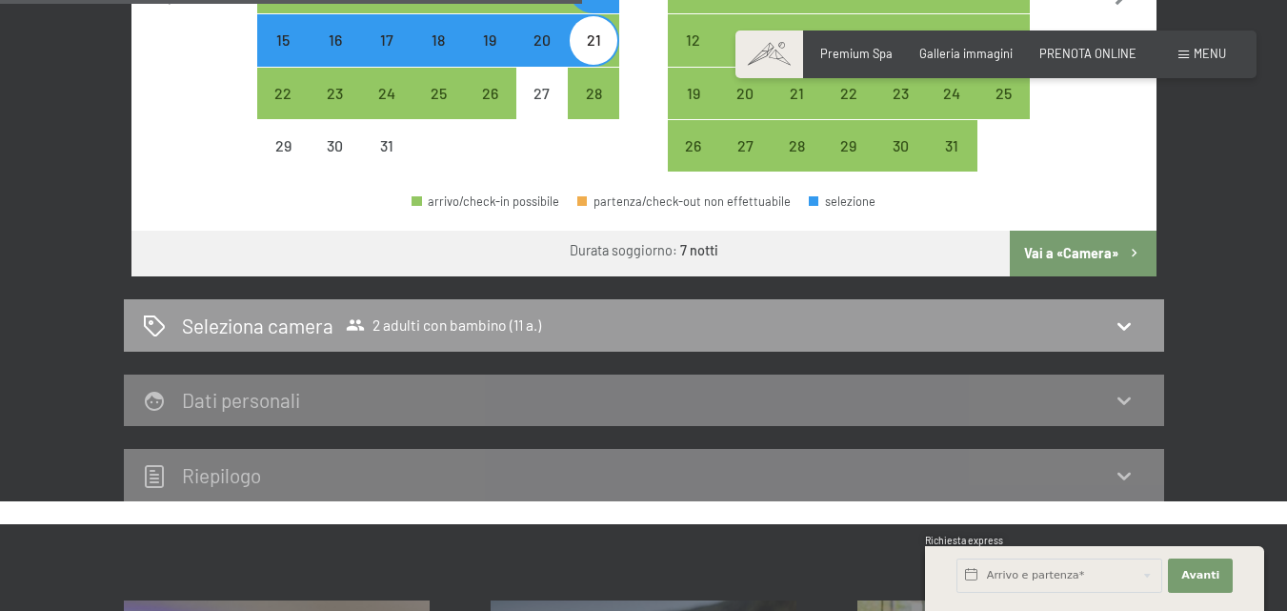
click at [1044, 262] on button "Vai a «Camera»" at bounding box center [1083, 253] width 146 height 46
select select "2025-12-01"
select select "2026-01-01"
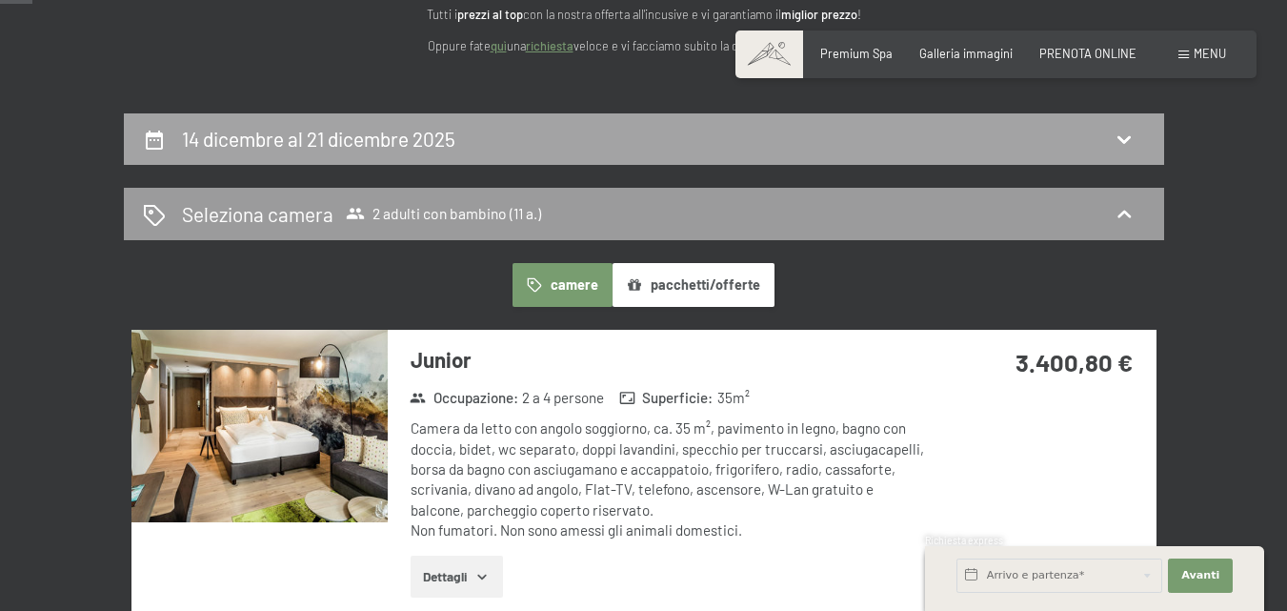
scroll to position [281, 0]
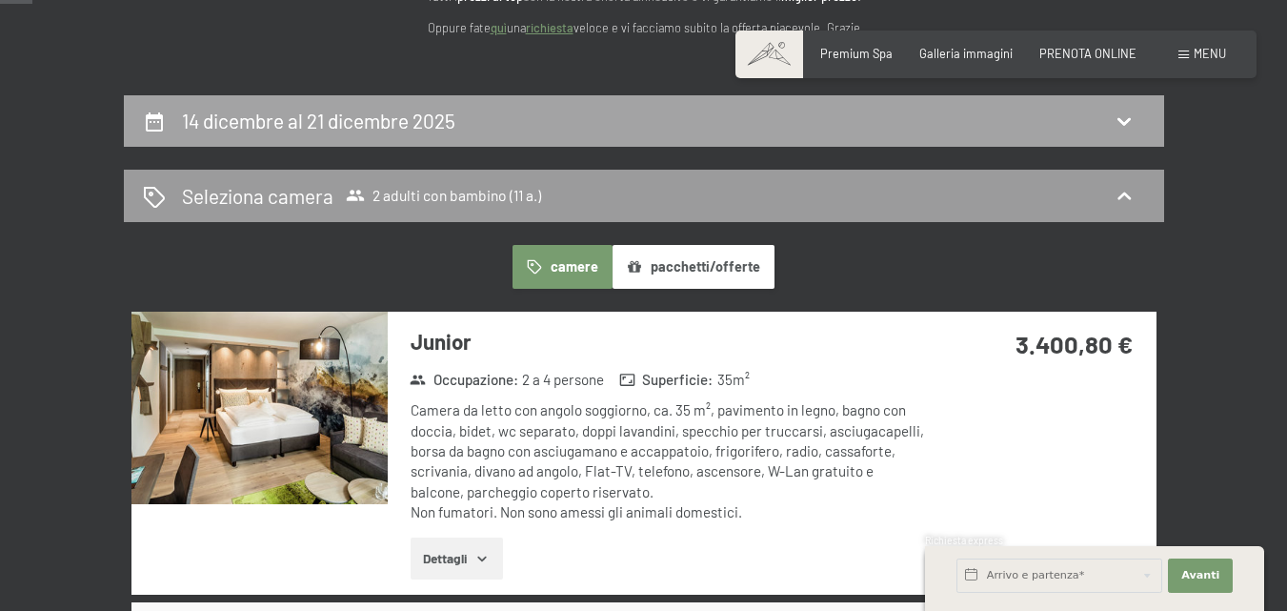
click at [496, 124] on div "14 dicembre al 21 dicembre 2025" at bounding box center [644, 121] width 1002 height 28
select select "11"
select select "2025-12-01"
select select "2026-01-01"
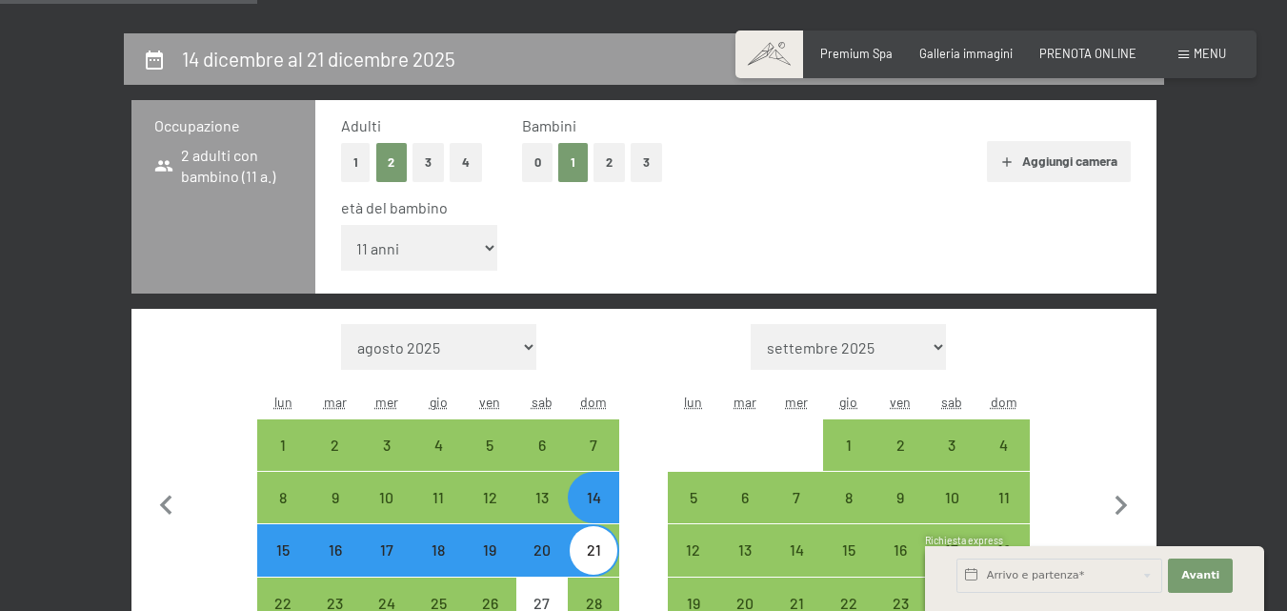
scroll to position [376, 0]
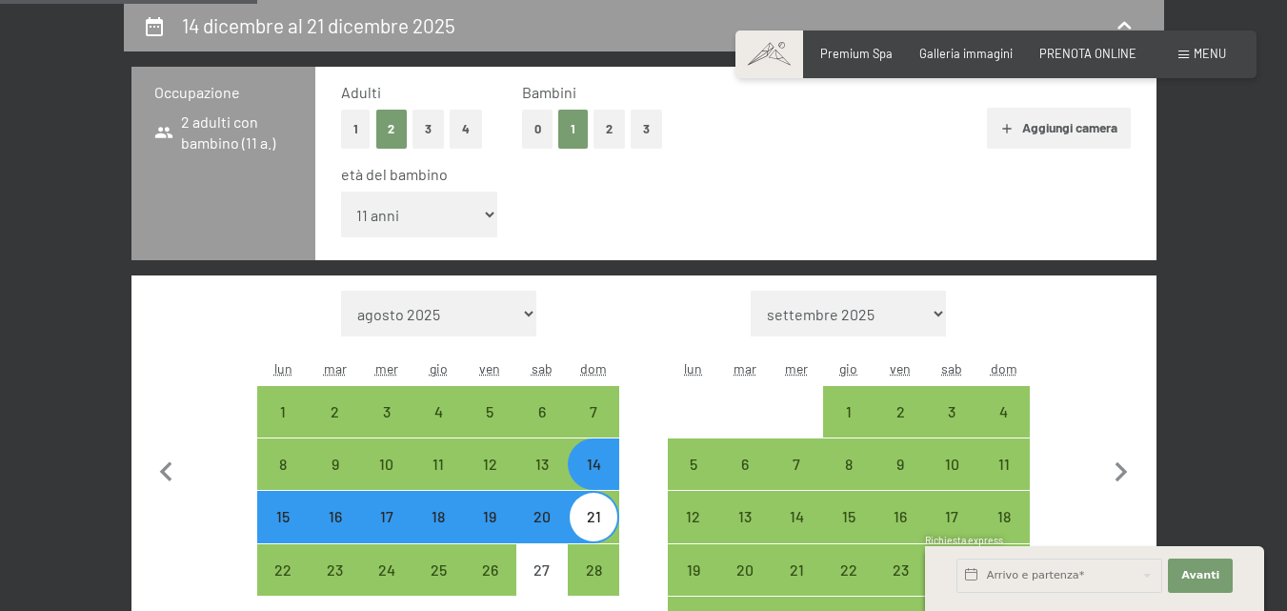
click at [449, 531] on div "18" at bounding box center [438, 533] width 48 height 48
select select "2025-12-01"
select select "2026-01-01"
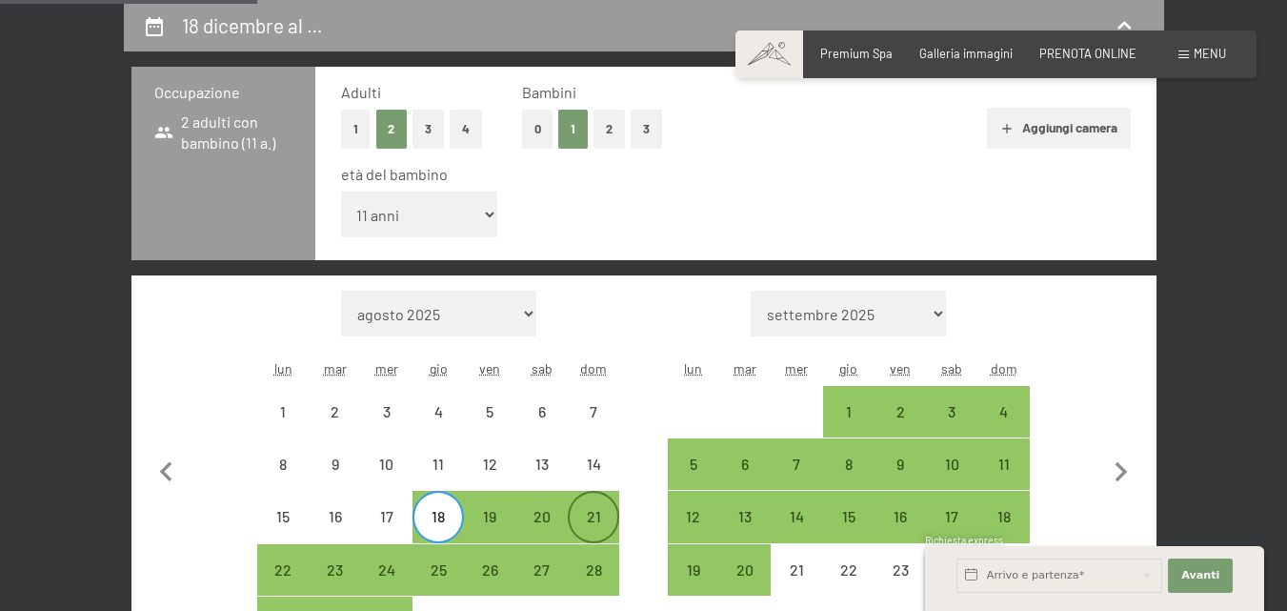
click at [604, 525] on div "21" at bounding box center [594, 533] width 48 height 48
select select "2025-12-01"
select select "2026-01-01"
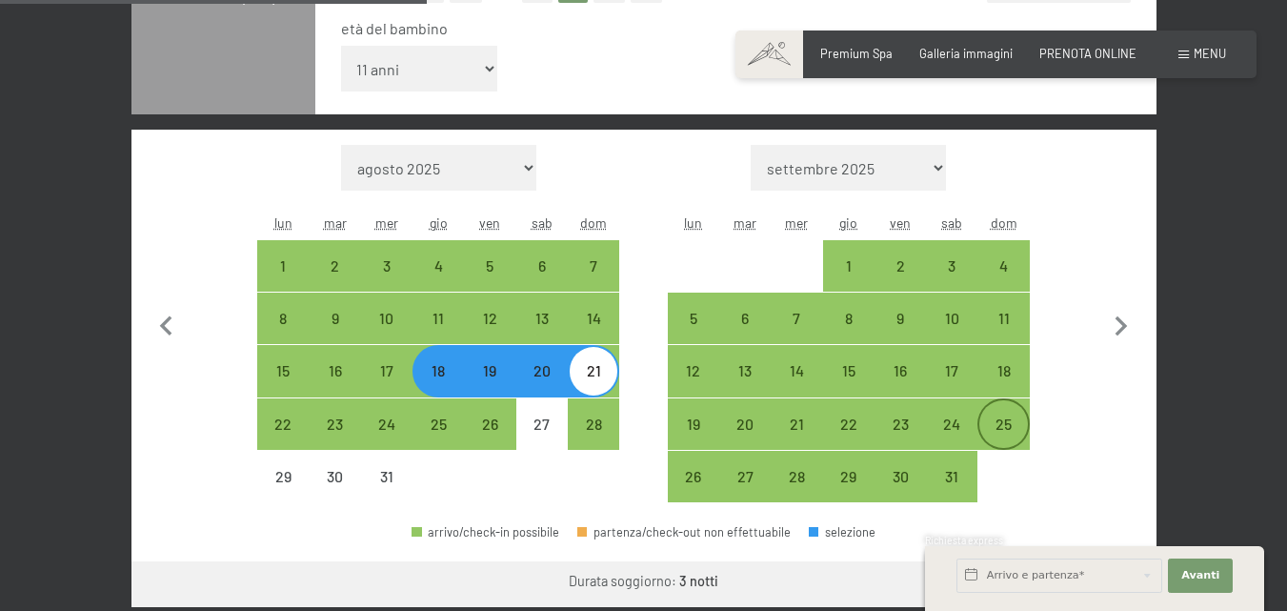
scroll to position [662, 0]
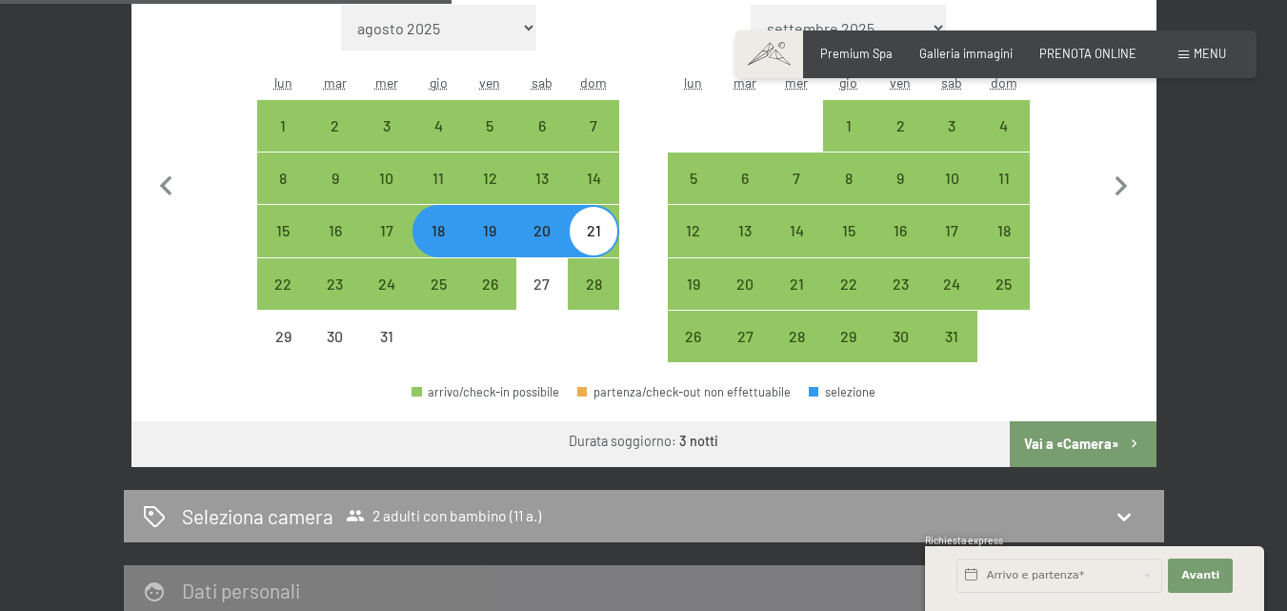
click at [1068, 456] on button "Vai a «Camera»" at bounding box center [1083, 444] width 146 height 46
select select "2025-12-01"
select select "2026-01-01"
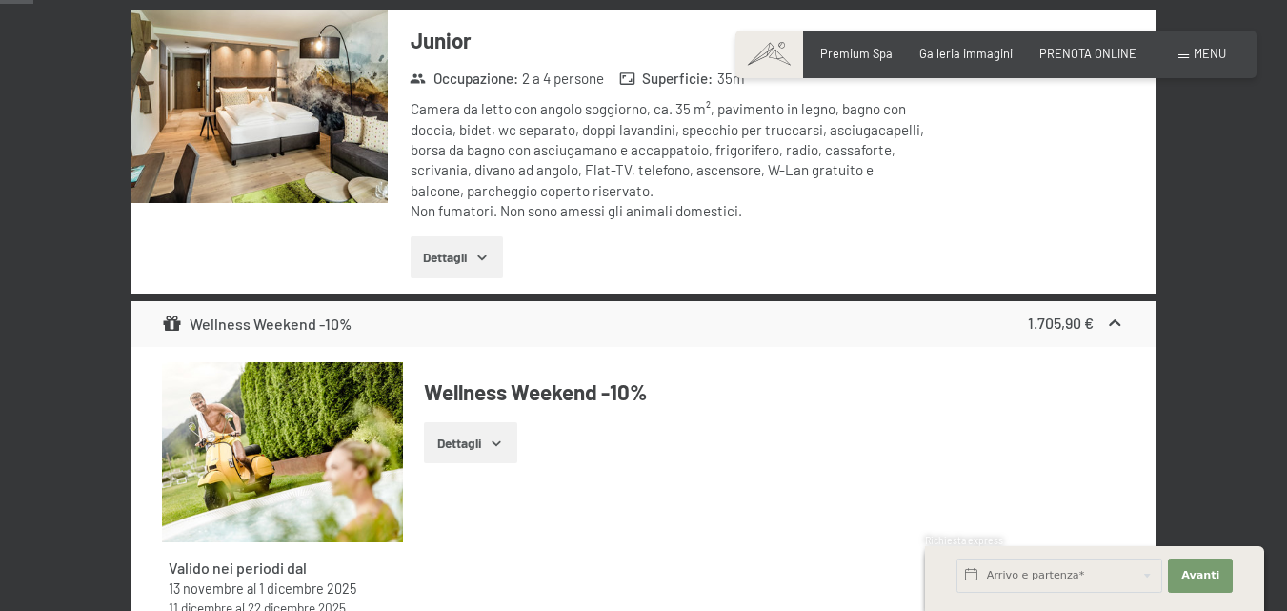
scroll to position [186, 0]
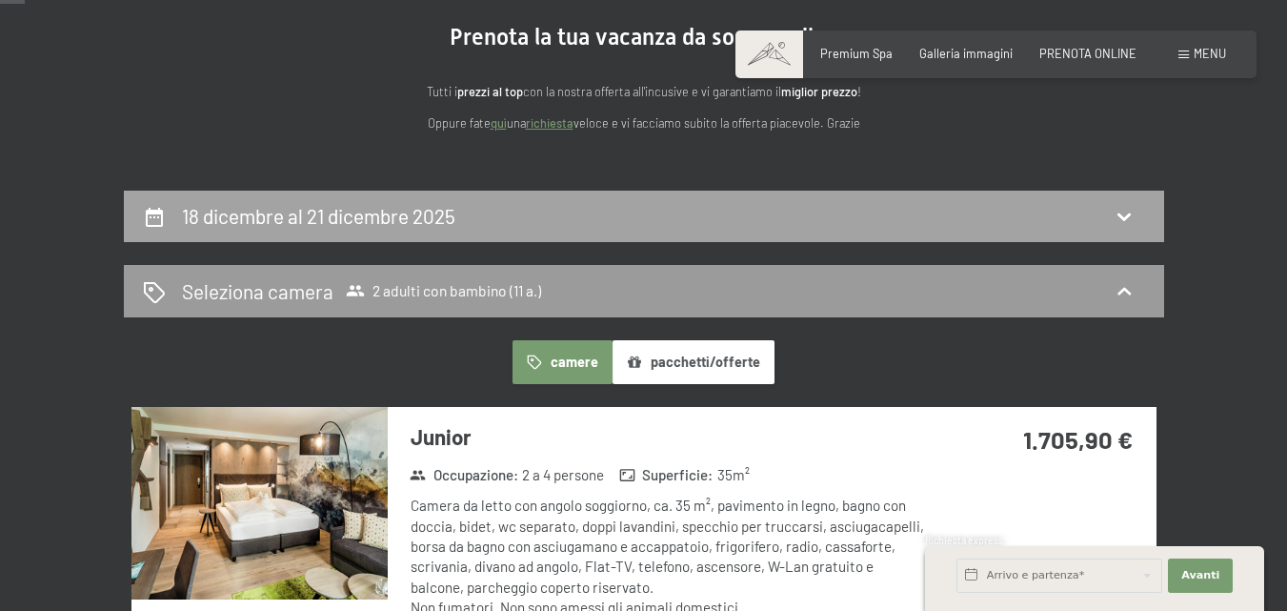
click at [606, 221] on div "18 dicembre al 21 dicembre 2025" at bounding box center [644, 216] width 1002 height 28
select select "11"
select select "2025-12-01"
select select "2026-01-01"
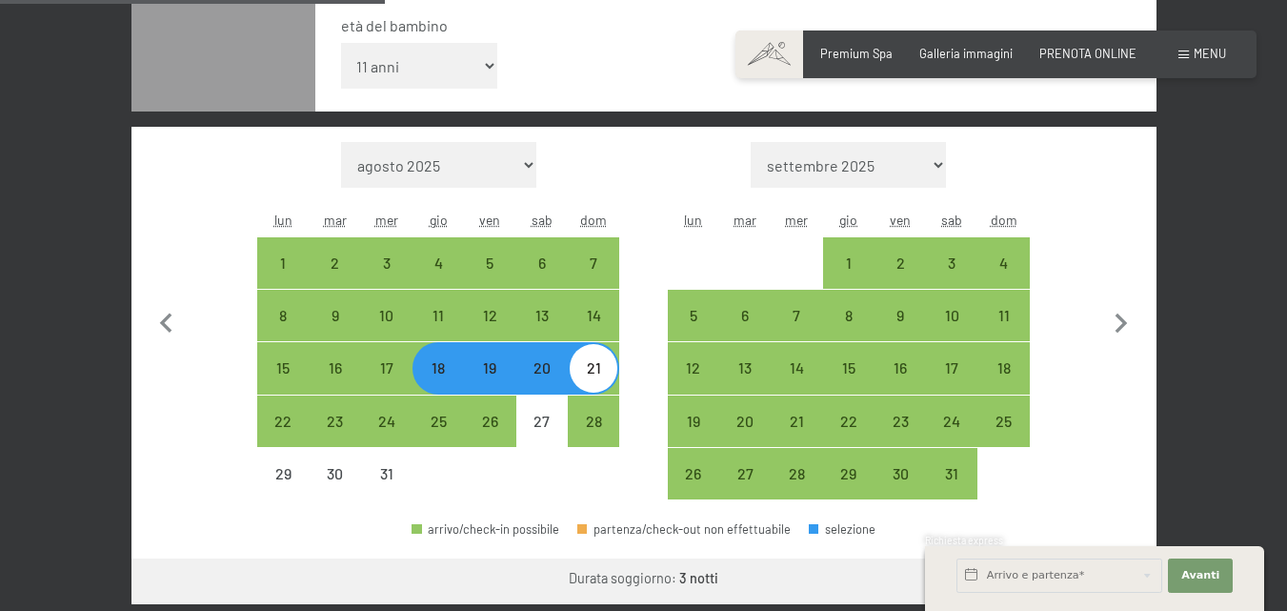
scroll to position [567, 0]
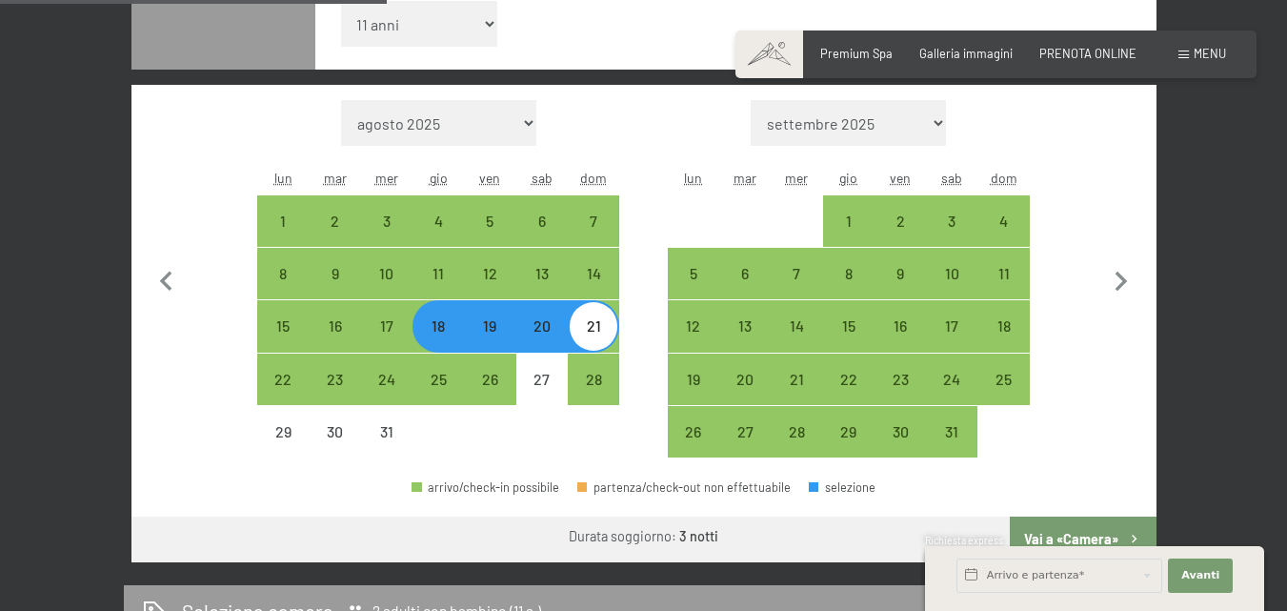
click at [493, 129] on select "agosto 2025 settembre 2025 ottobre 2025 novembre 2025 dicembre 2025 gennaio 202…" at bounding box center [438, 123] width 195 height 46
select select "2025-11-01"
select select "2025-12-01"
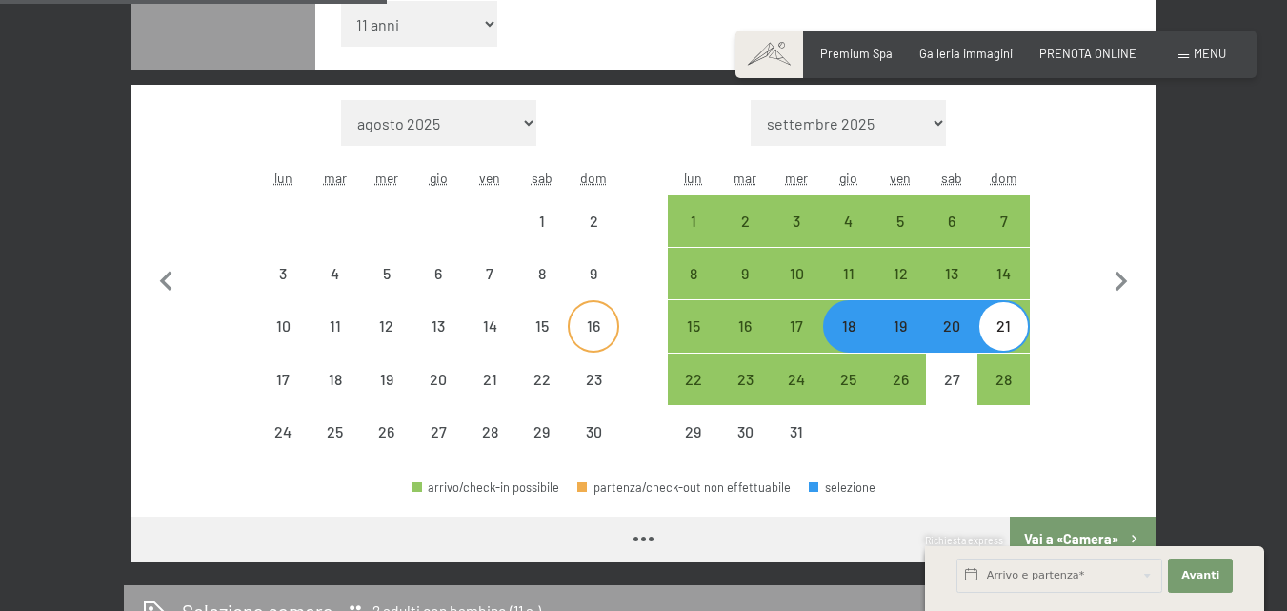
click at [588, 324] on div "16" at bounding box center [594, 342] width 48 height 48
select select "2025-11-01"
select select "2025-12-01"
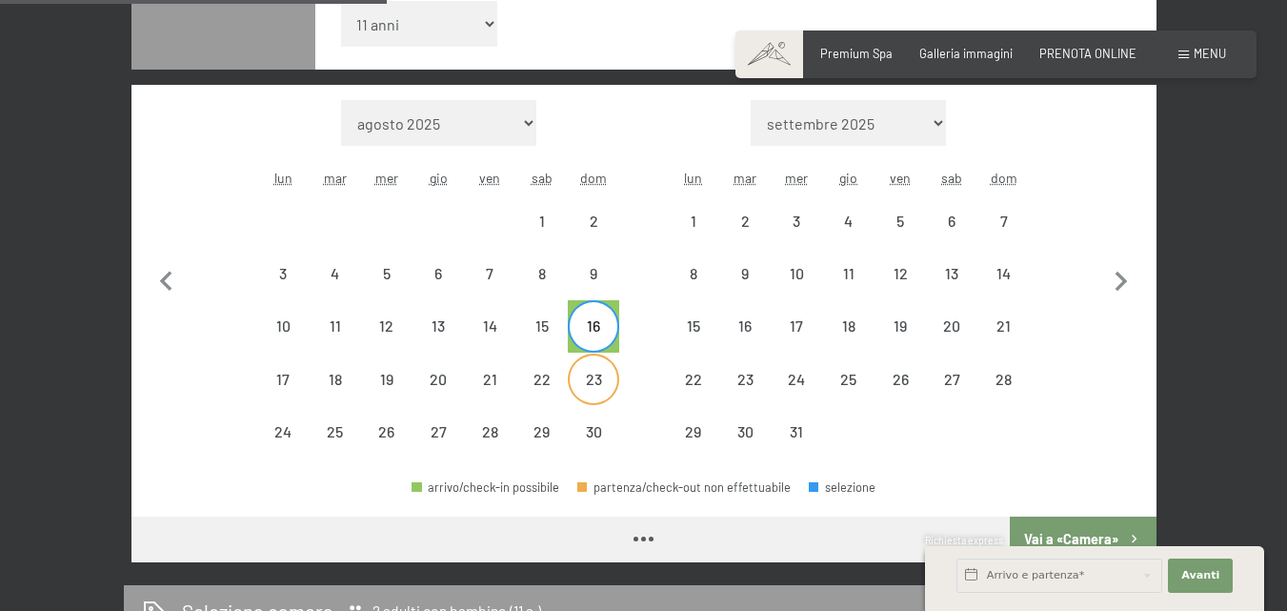
select select "2025-11-01"
select select "2025-12-01"
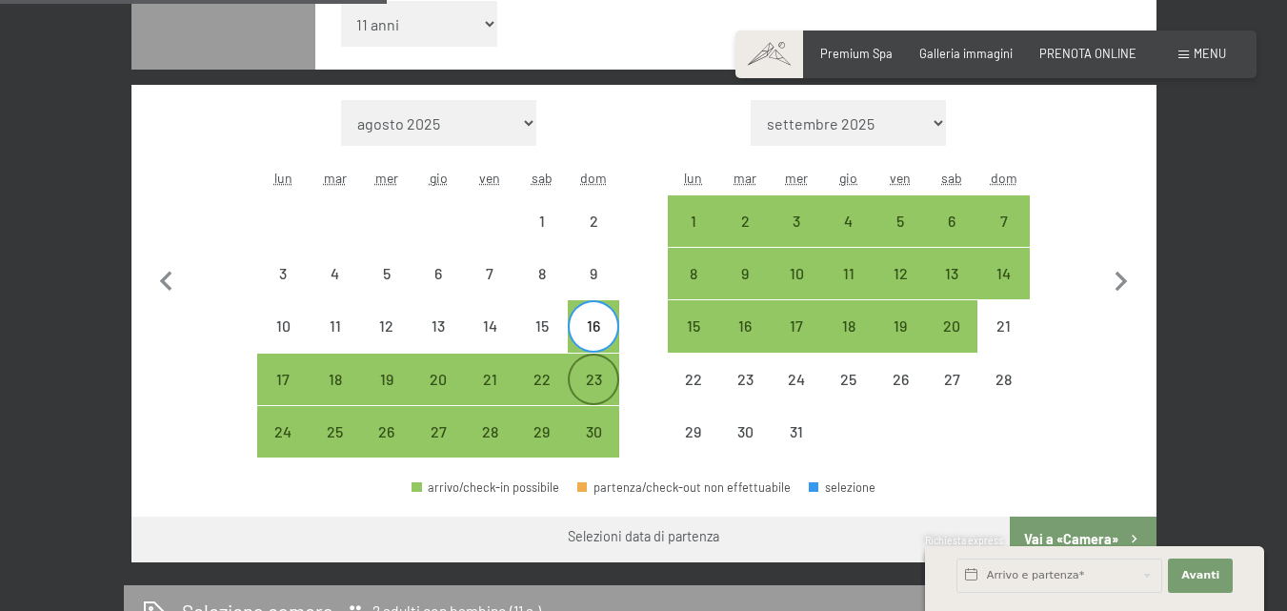
click at [592, 379] on div "23" at bounding box center [594, 395] width 48 height 48
select select "2025-11-01"
select select "2025-12-01"
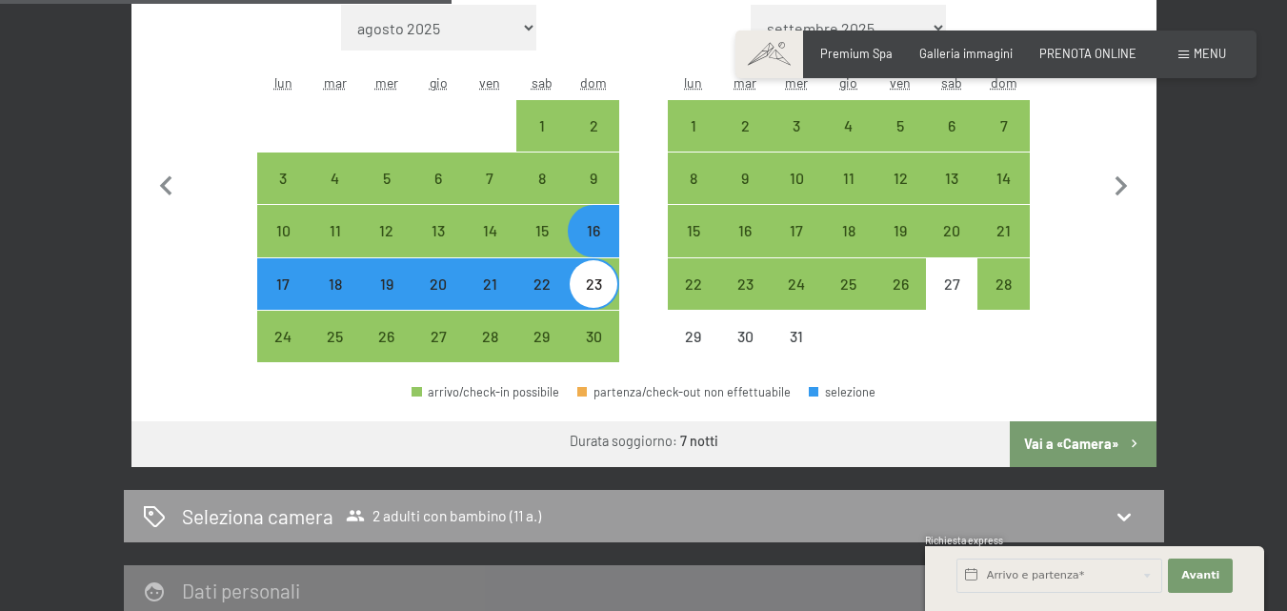
click at [1132, 456] on button "Vai a «Camera»" at bounding box center [1083, 444] width 146 height 46
select select "2025-11-01"
select select "2025-12-01"
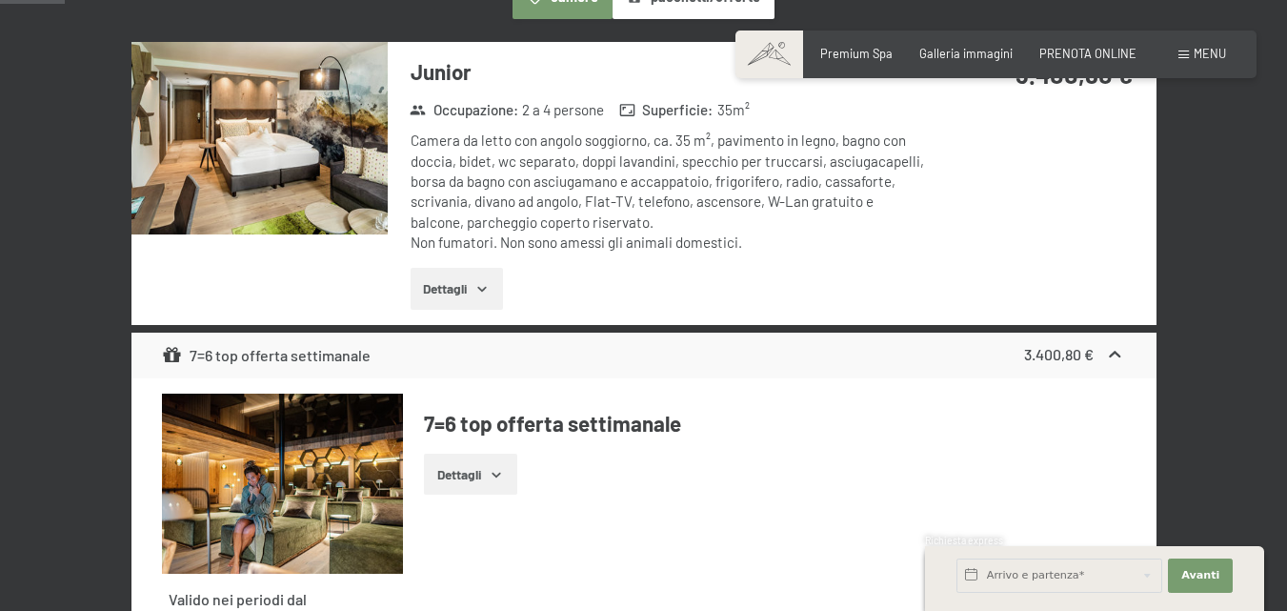
scroll to position [0, 0]
